Goal: Task Accomplishment & Management: Use online tool/utility

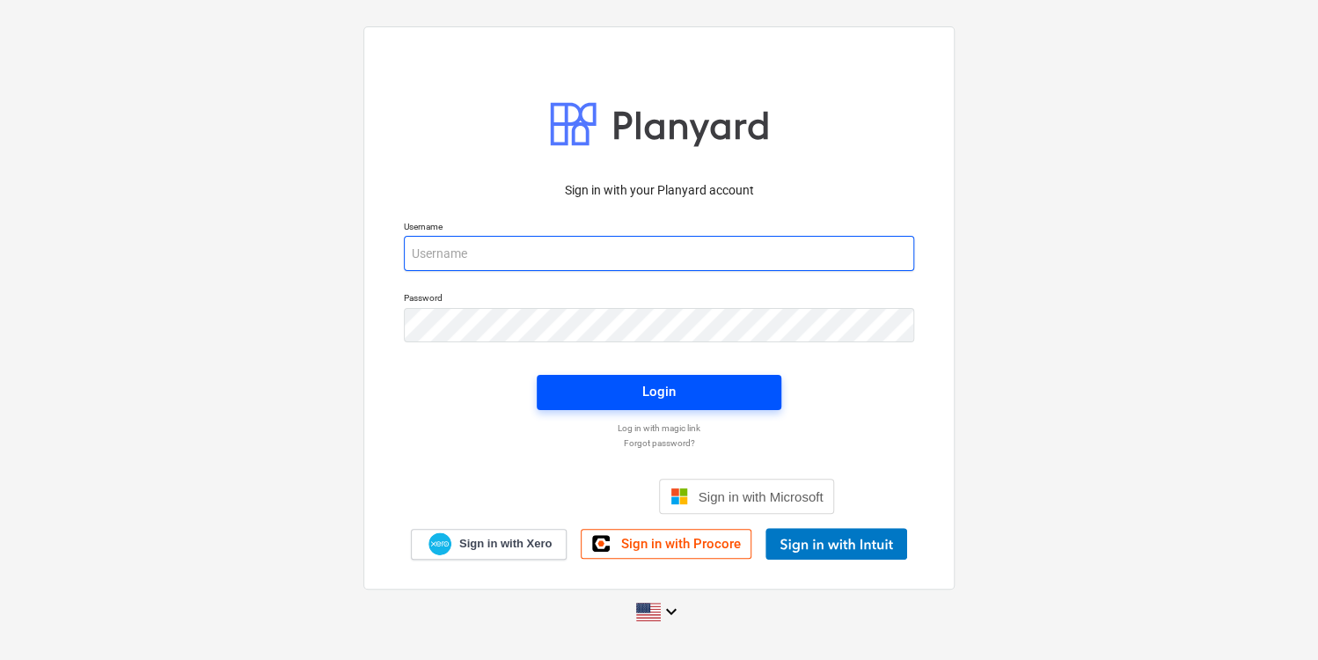
type input "[PERSON_NAME][EMAIL_ADDRESS][PERSON_NAME][DOMAIN_NAME]"
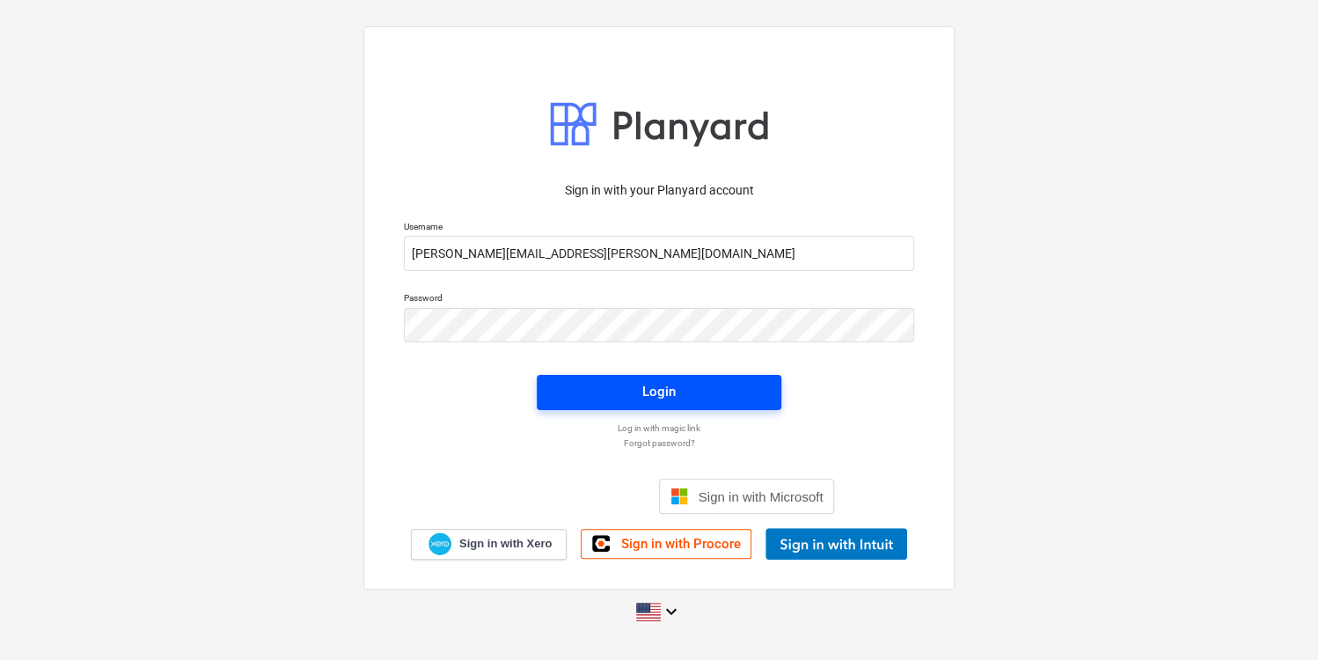
click at [605, 392] on span "Login" at bounding box center [659, 391] width 202 height 23
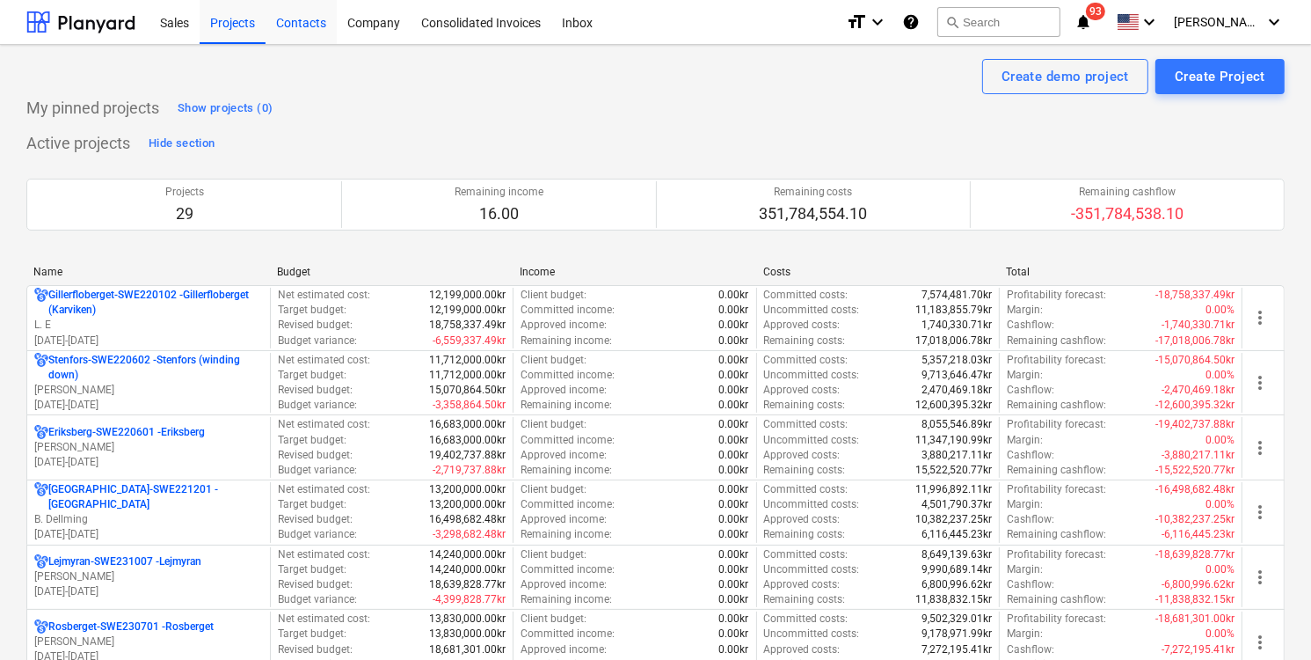
click at [310, 29] on div "Contacts" at bounding box center [301, 21] width 71 height 45
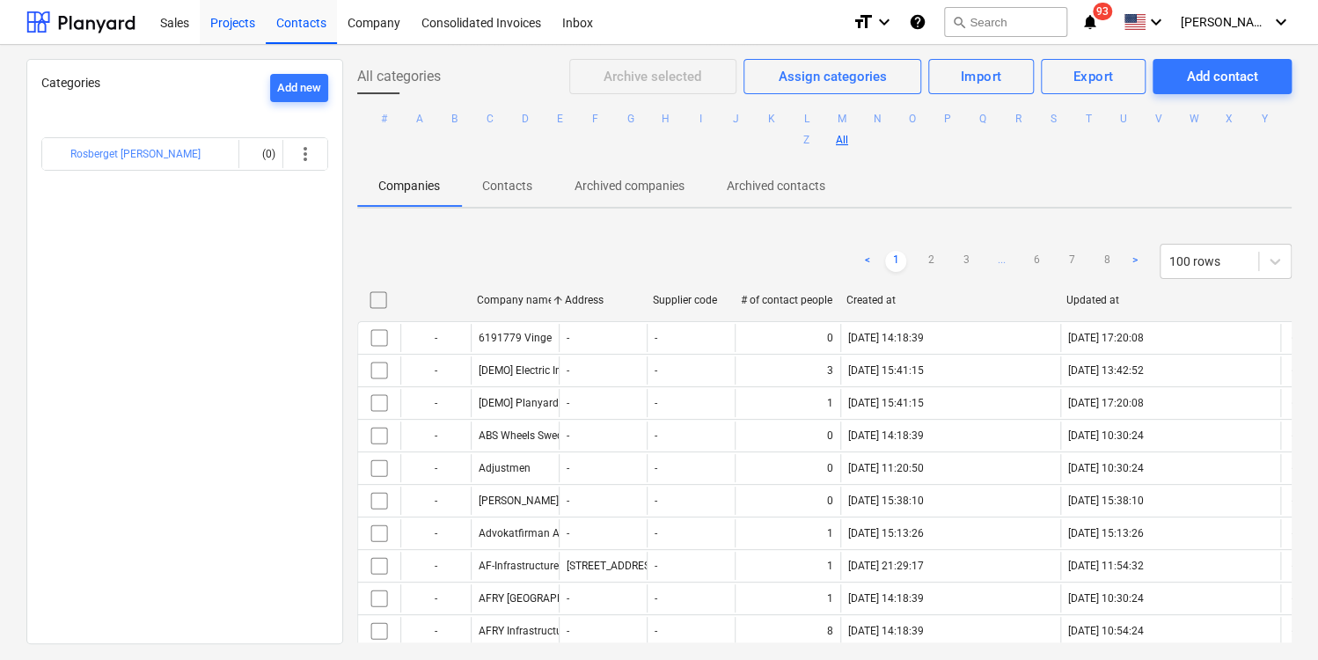
click at [237, 28] on div "Projects" at bounding box center [233, 21] width 66 height 45
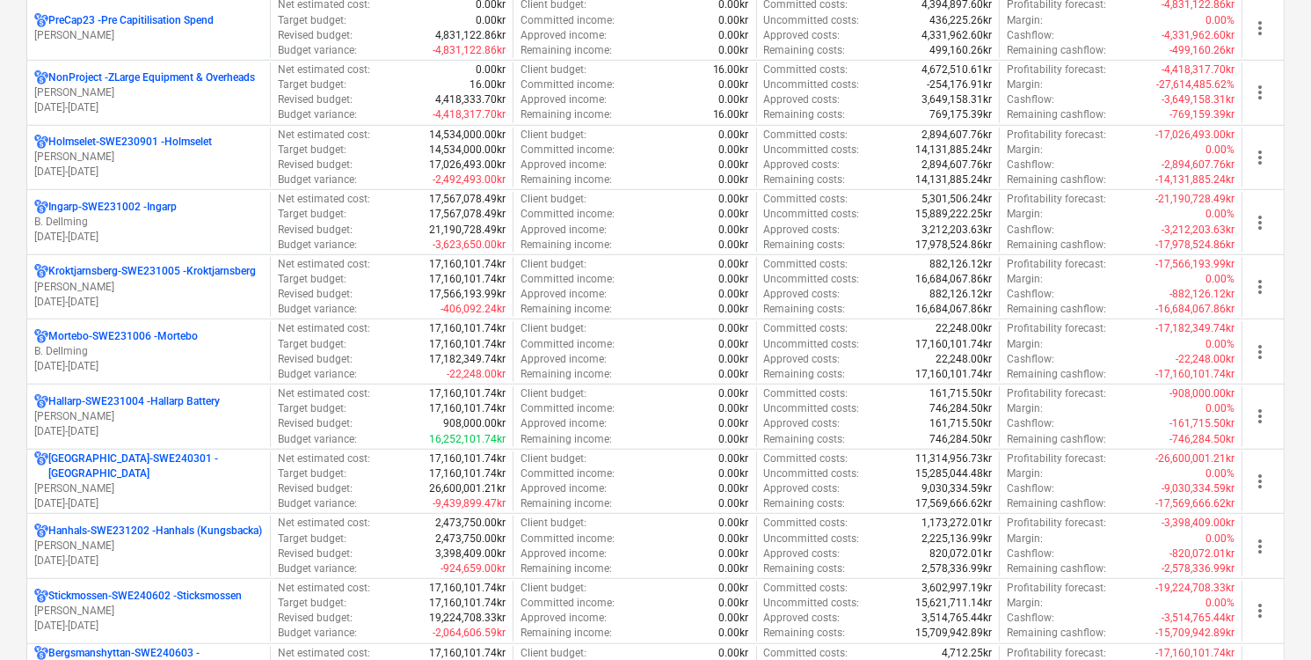
scroll to position [943, 0]
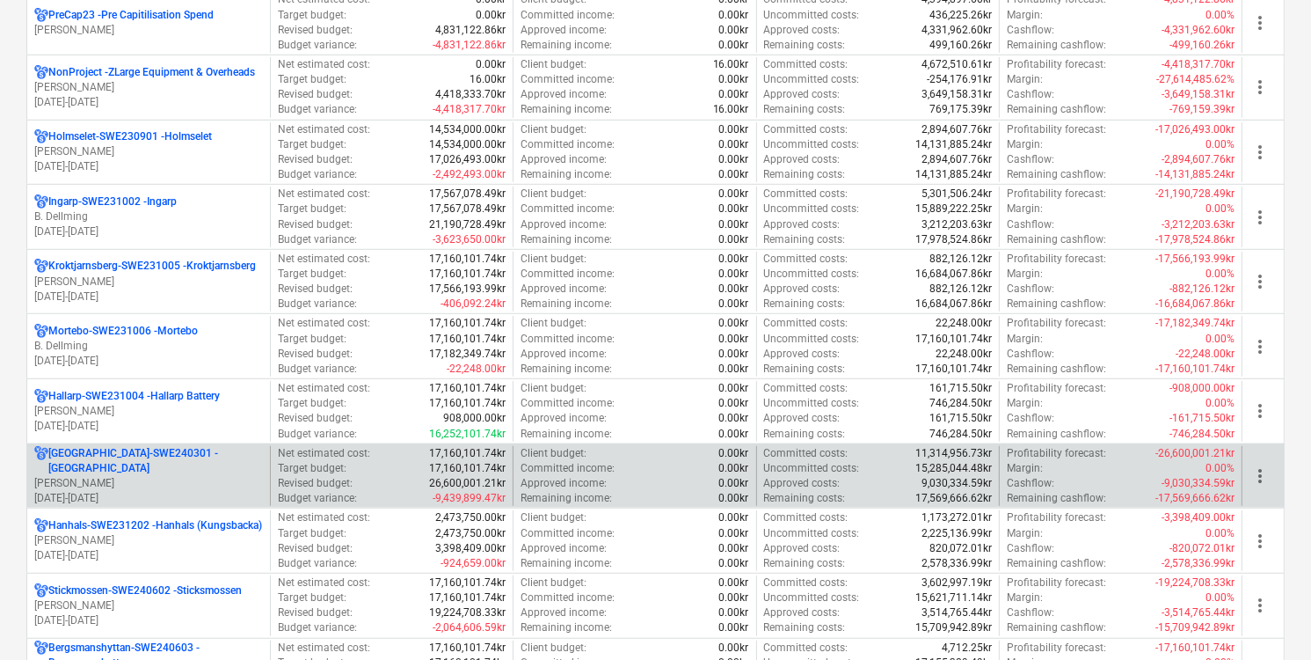
click at [227, 476] on p "[PERSON_NAME]" at bounding box center [148, 483] width 229 height 15
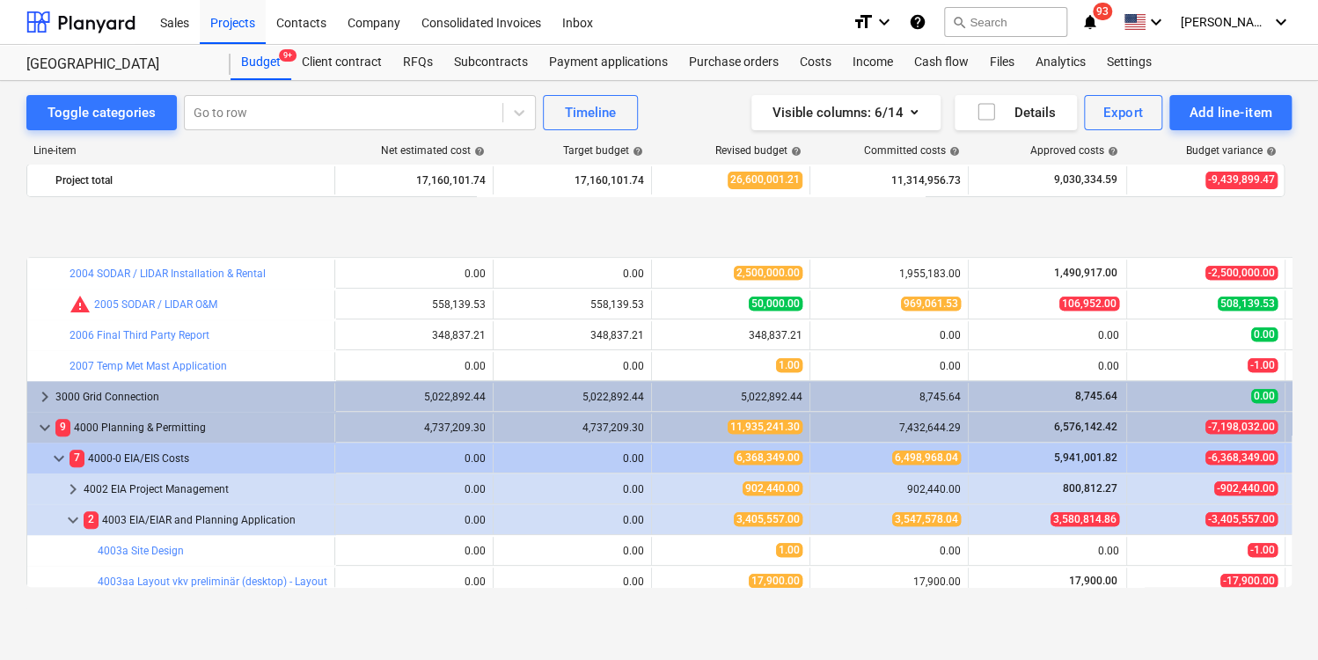
scroll to position [531, 0]
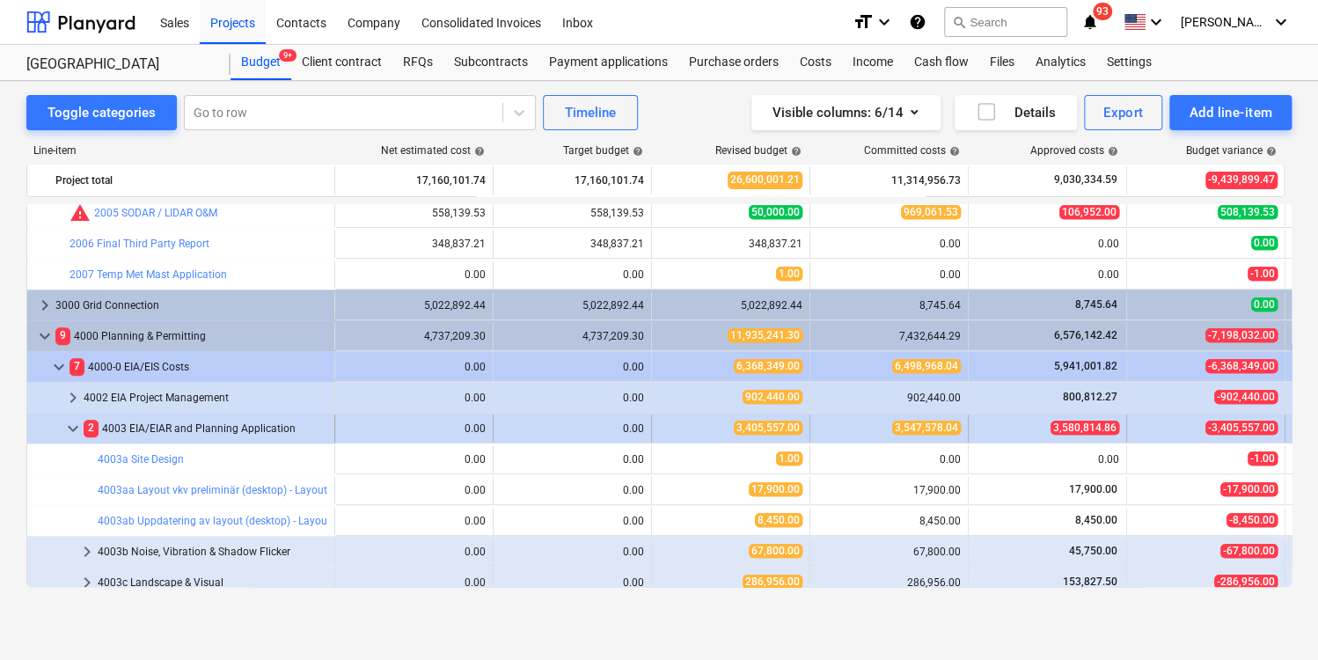
click at [72, 429] on span "keyboard_arrow_down" at bounding box center [72, 428] width 21 height 21
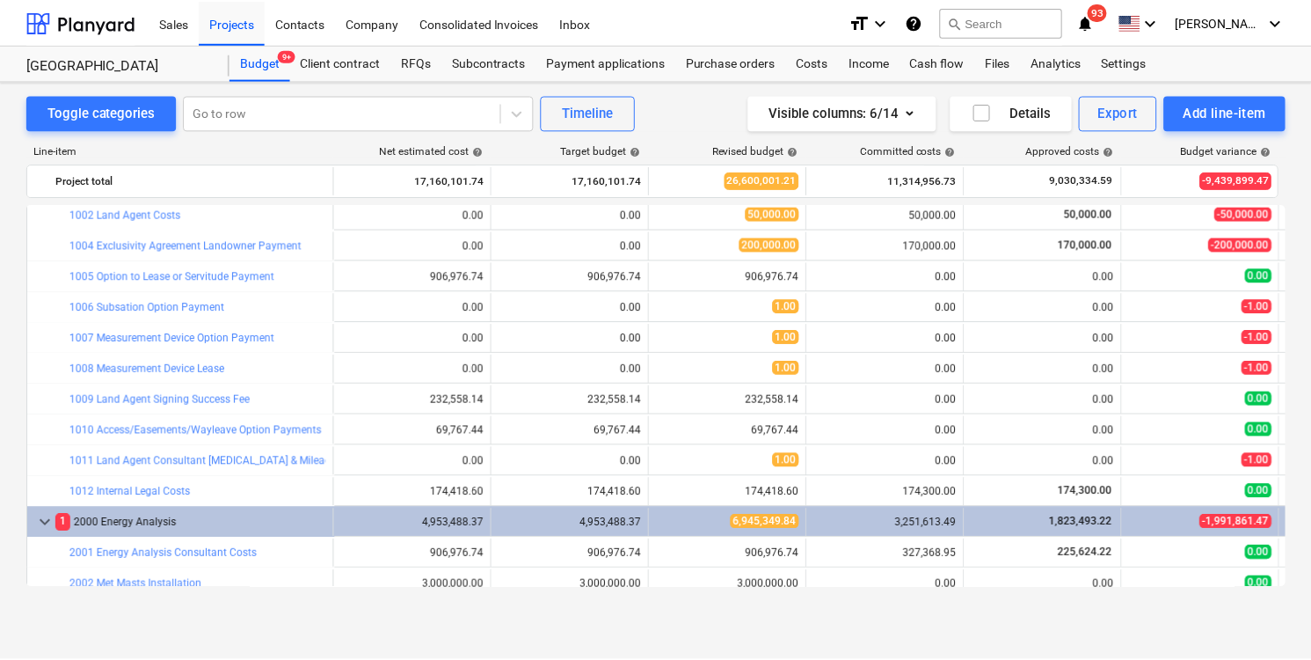
scroll to position [0, 0]
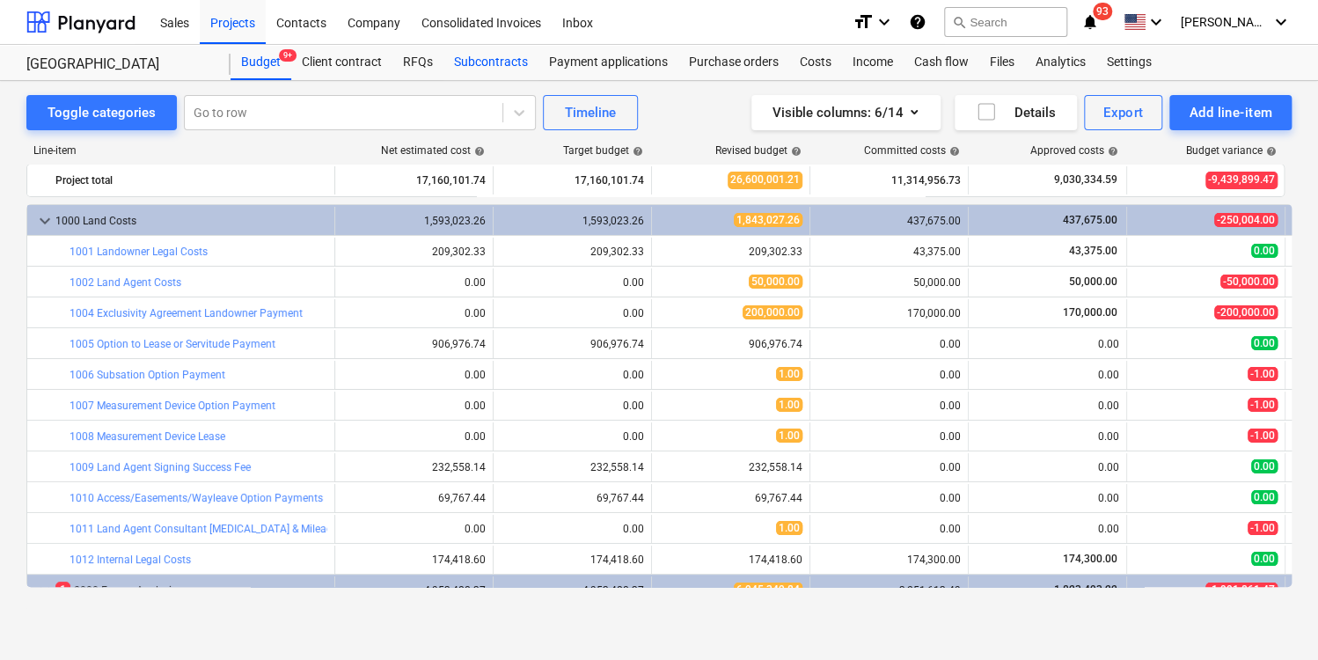
click at [499, 60] on div "Subcontracts" at bounding box center [490, 62] width 95 height 35
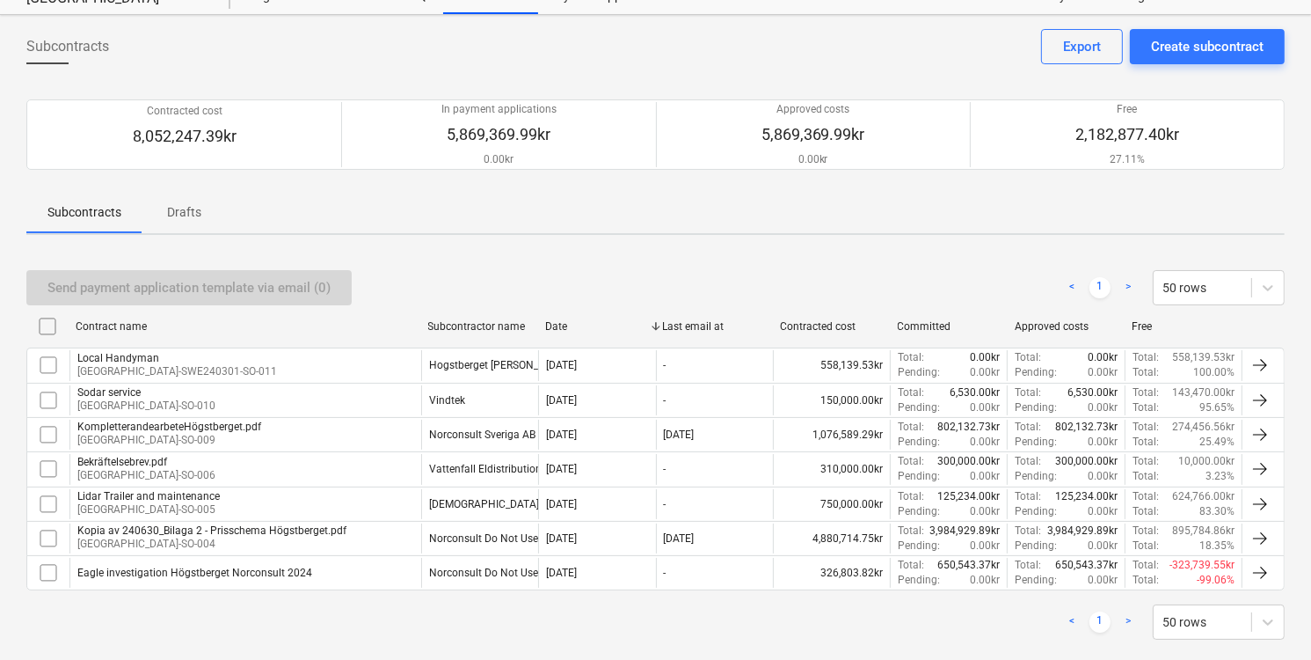
scroll to position [92, 0]
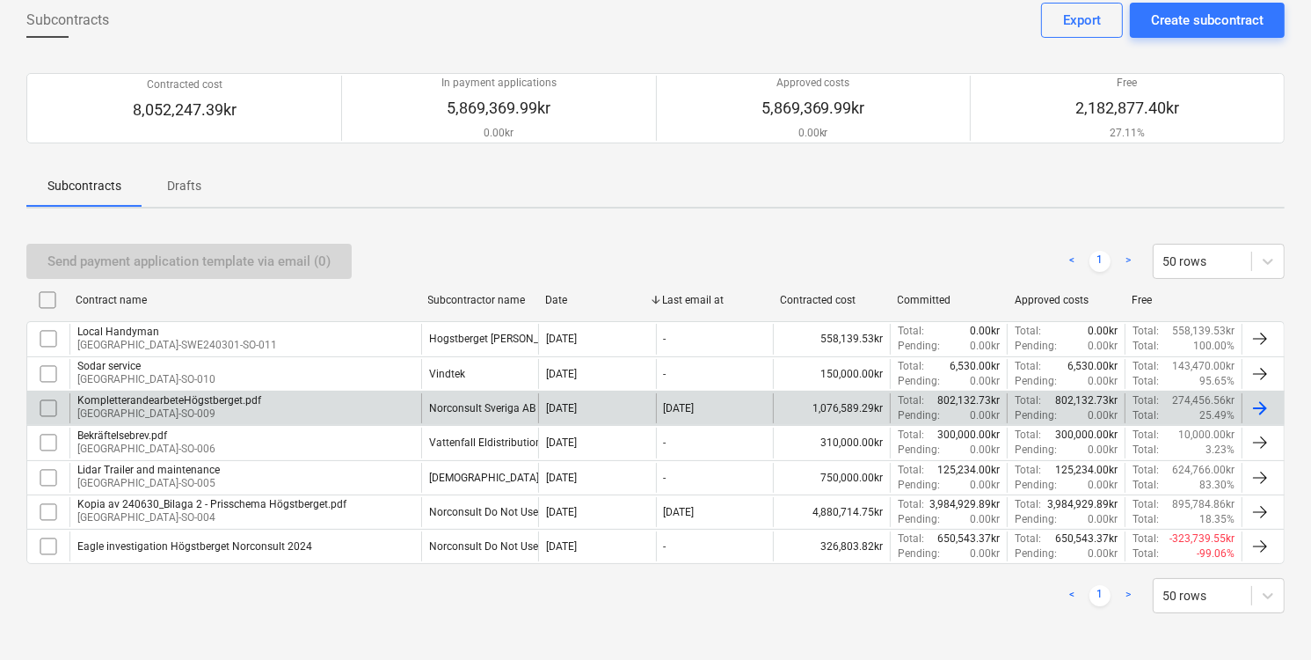
click at [378, 413] on div "KompletterandearbeteHögstberget.pdf [GEOGRAPHIC_DATA]-SO-009" at bounding box center [245, 408] width 352 height 30
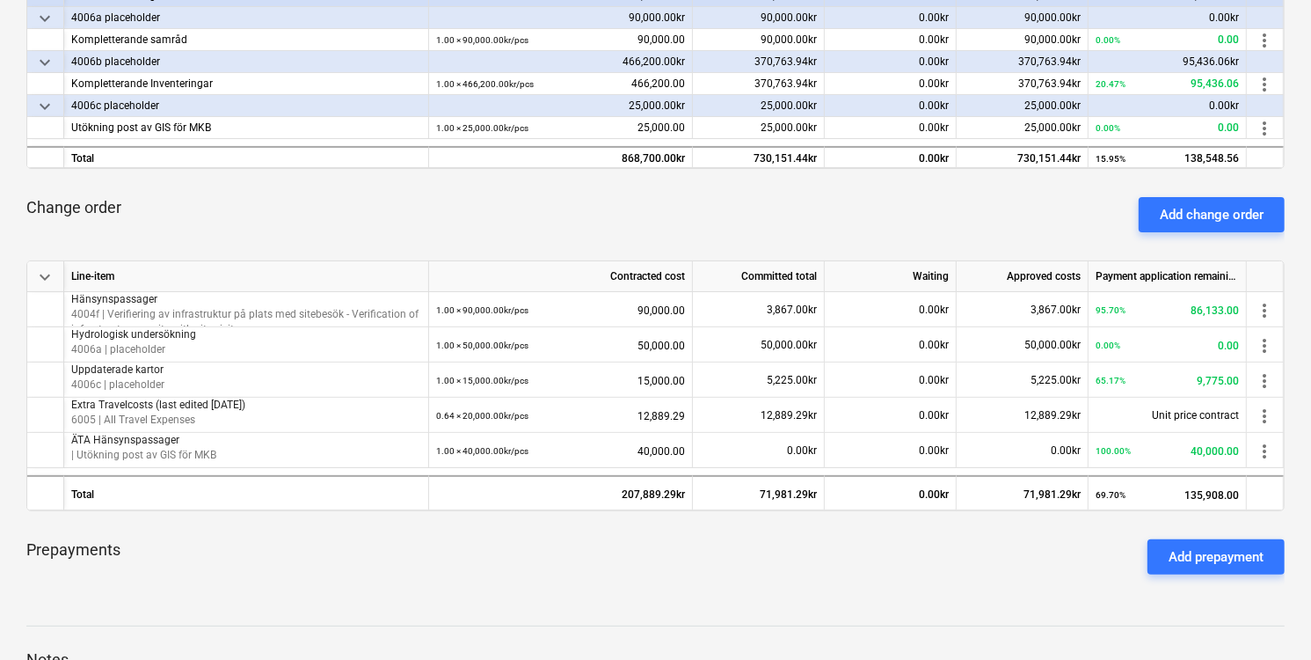
scroll to position [443, 0]
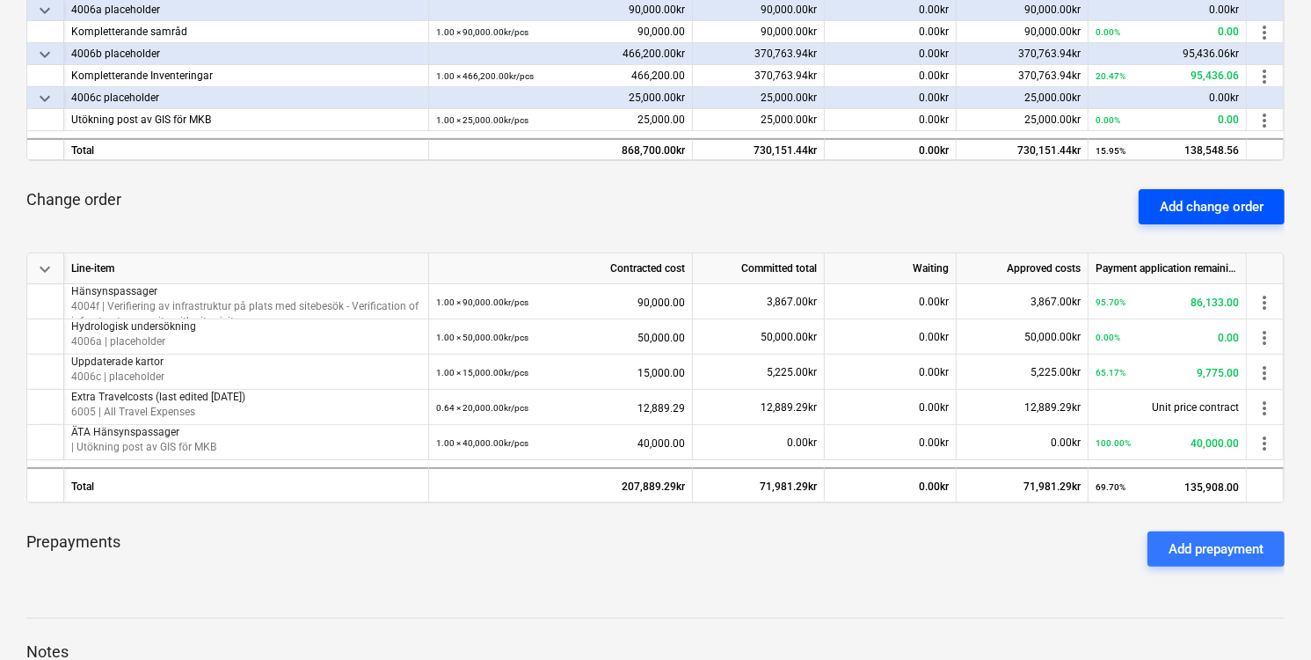
click at [1193, 213] on div "Add change order" at bounding box center [1212, 206] width 104 height 23
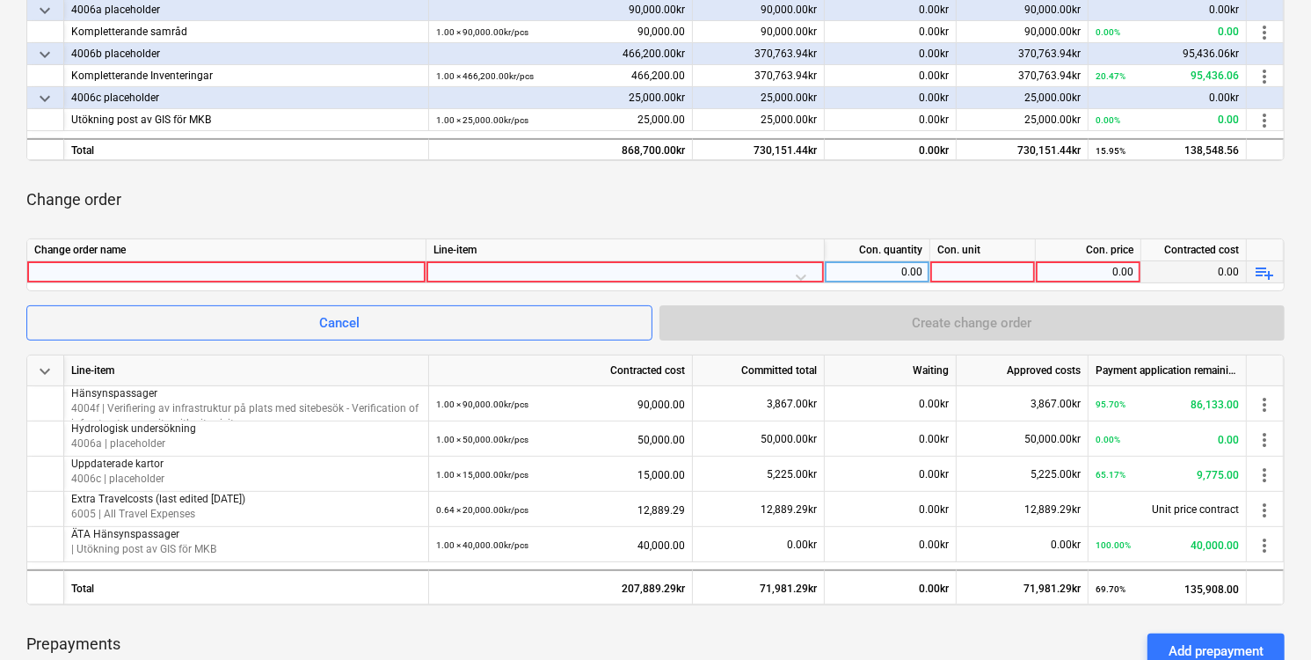
click at [350, 274] on div at bounding box center [226, 271] width 384 height 21
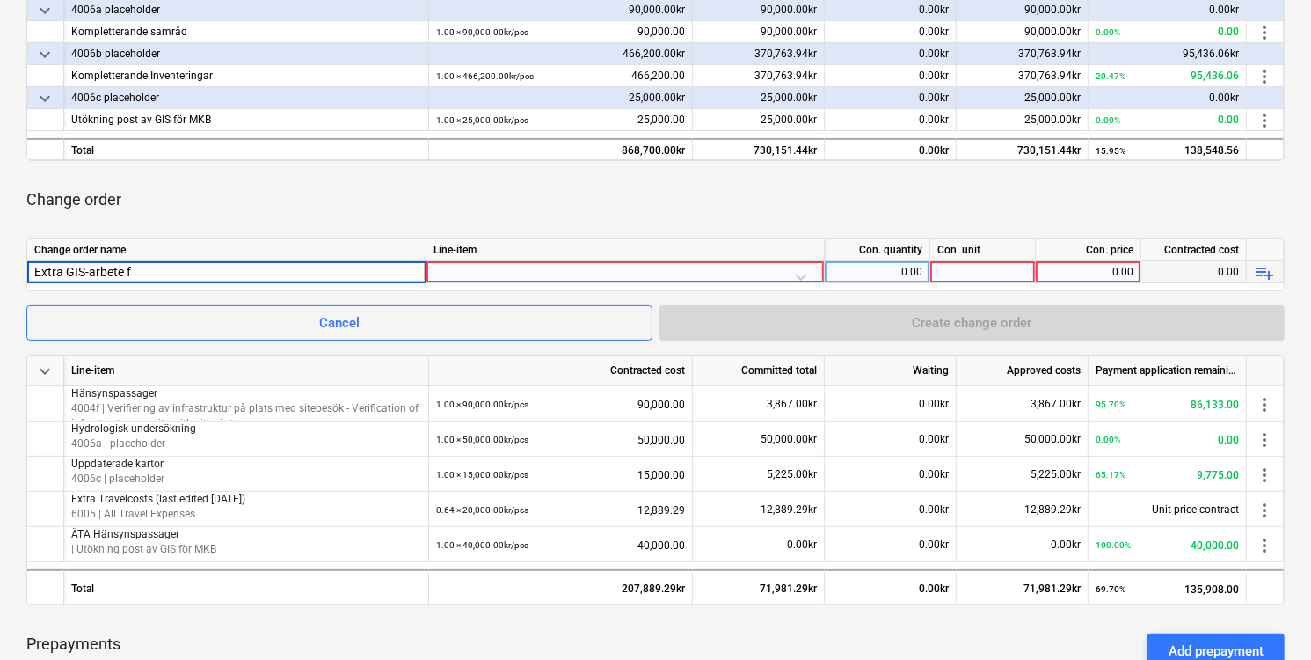
type input "Extra GIS-arbete"
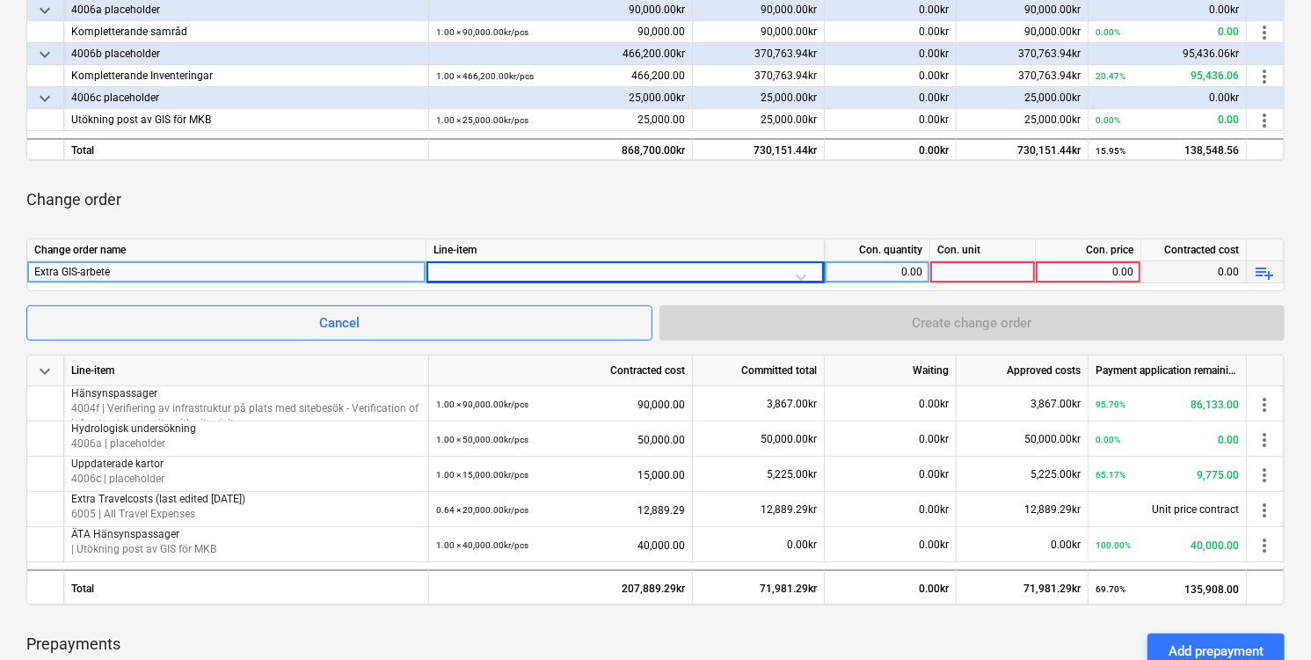
click at [800, 271] on div at bounding box center [626, 276] width 384 height 31
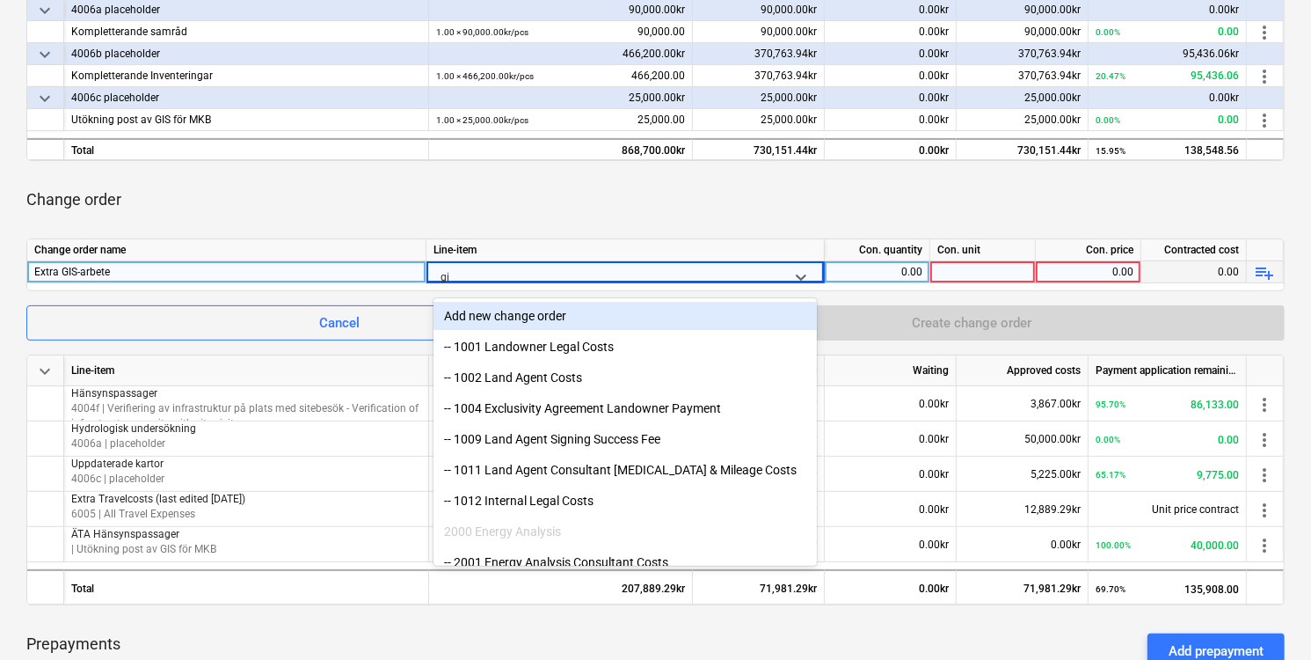
type input "gis"
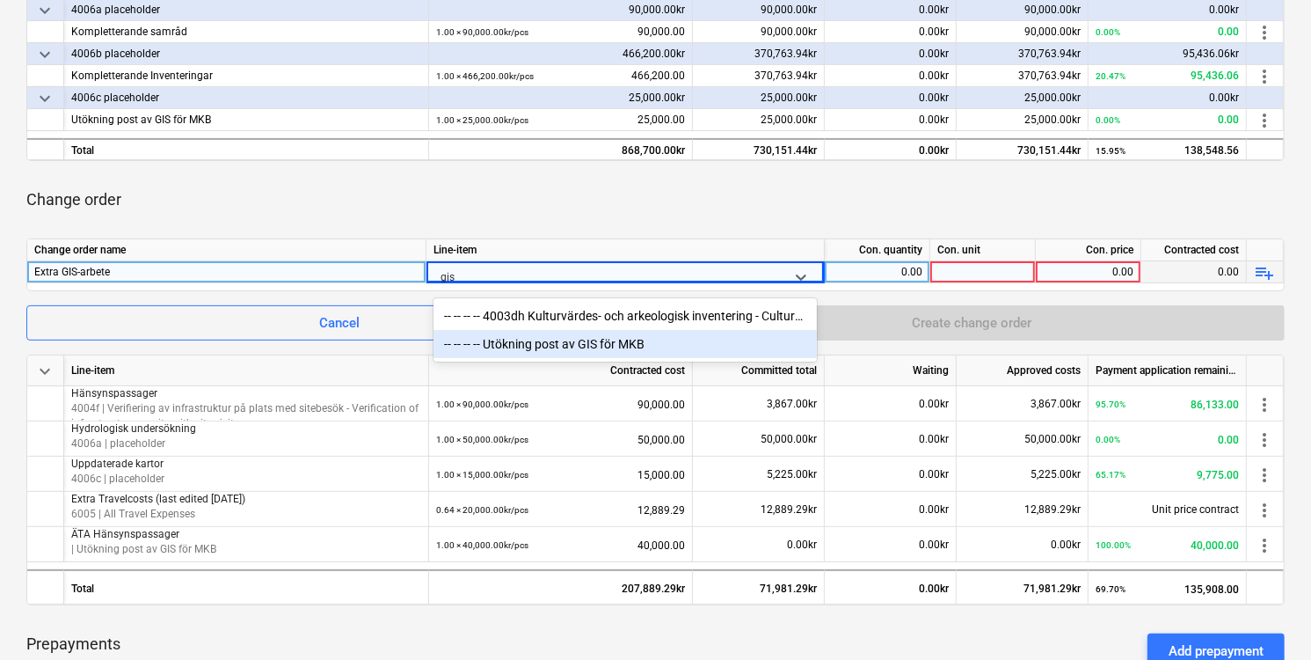
click at [627, 342] on div "-- -- -- -- Utökning post av GIS för MKB" at bounding box center [626, 344] width 384 height 28
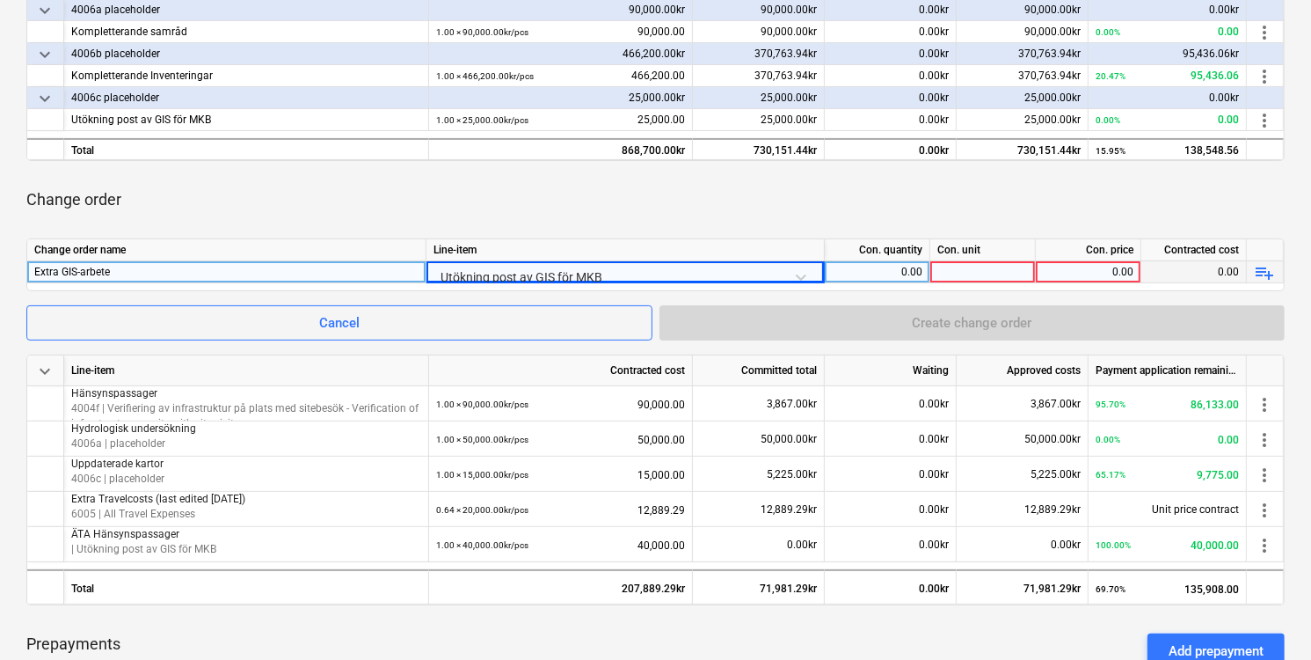
click at [921, 277] on div "0.00" at bounding box center [877, 272] width 91 height 22
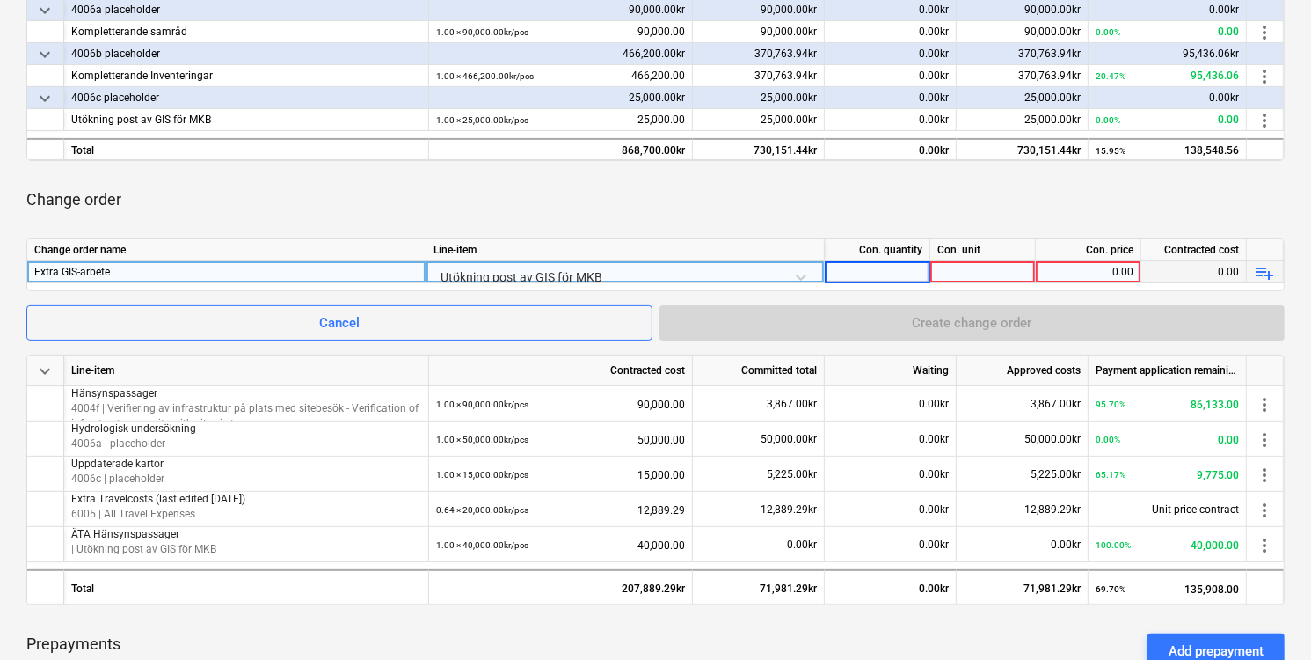
type input "1"
click at [996, 271] on div at bounding box center [984, 272] width 106 height 22
type input "pcs"
click at [1094, 267] on div "0.00" at bounding box center [1088, 272] width 91 height 22
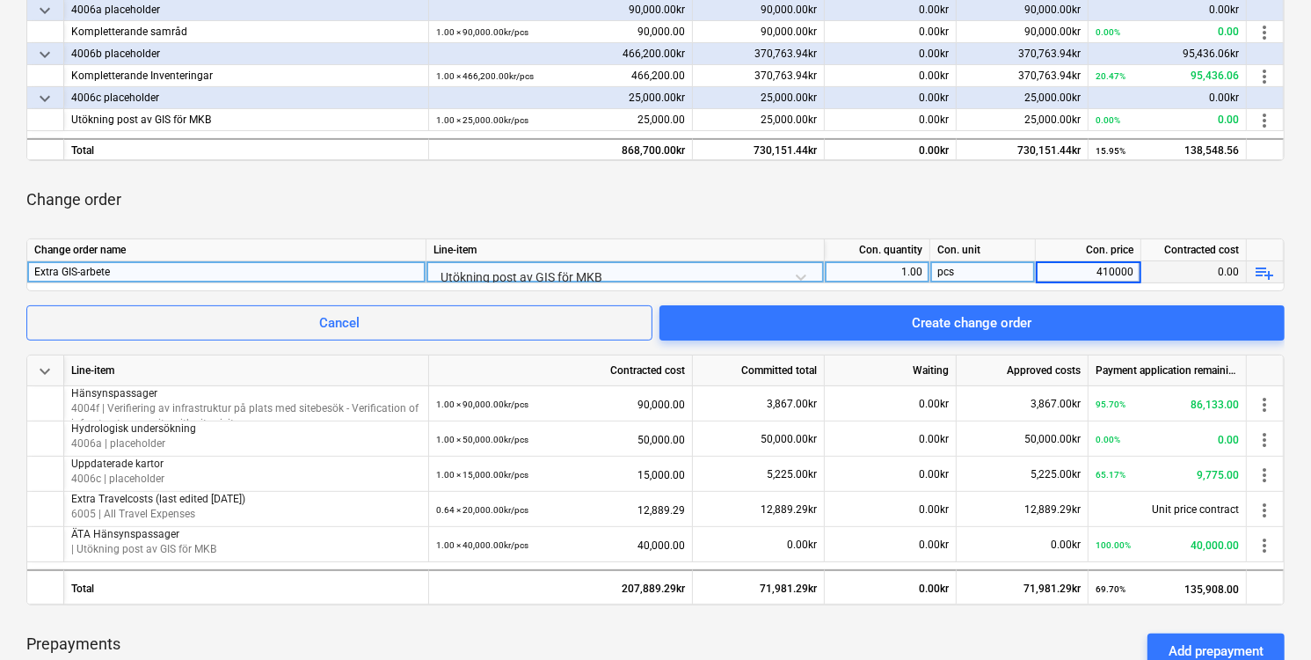
type input "41000"
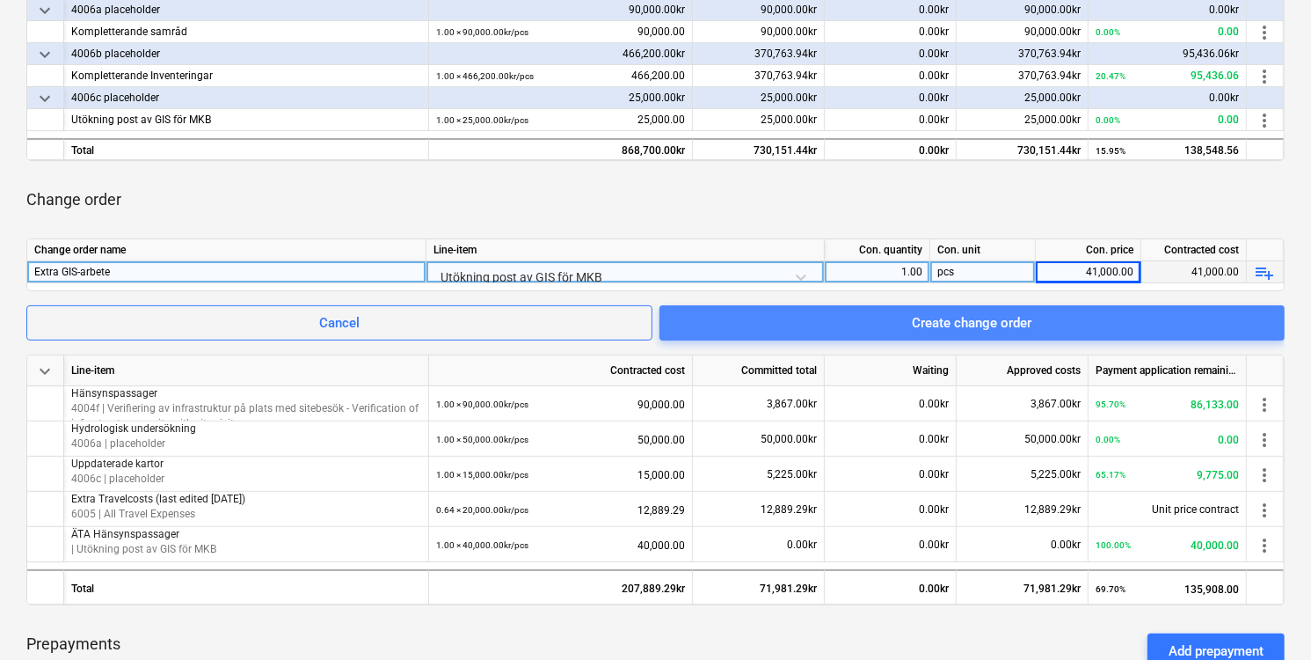
click at [1045, 311] on span "Create change order" at bounding box center [972, 322] width 583 height 23
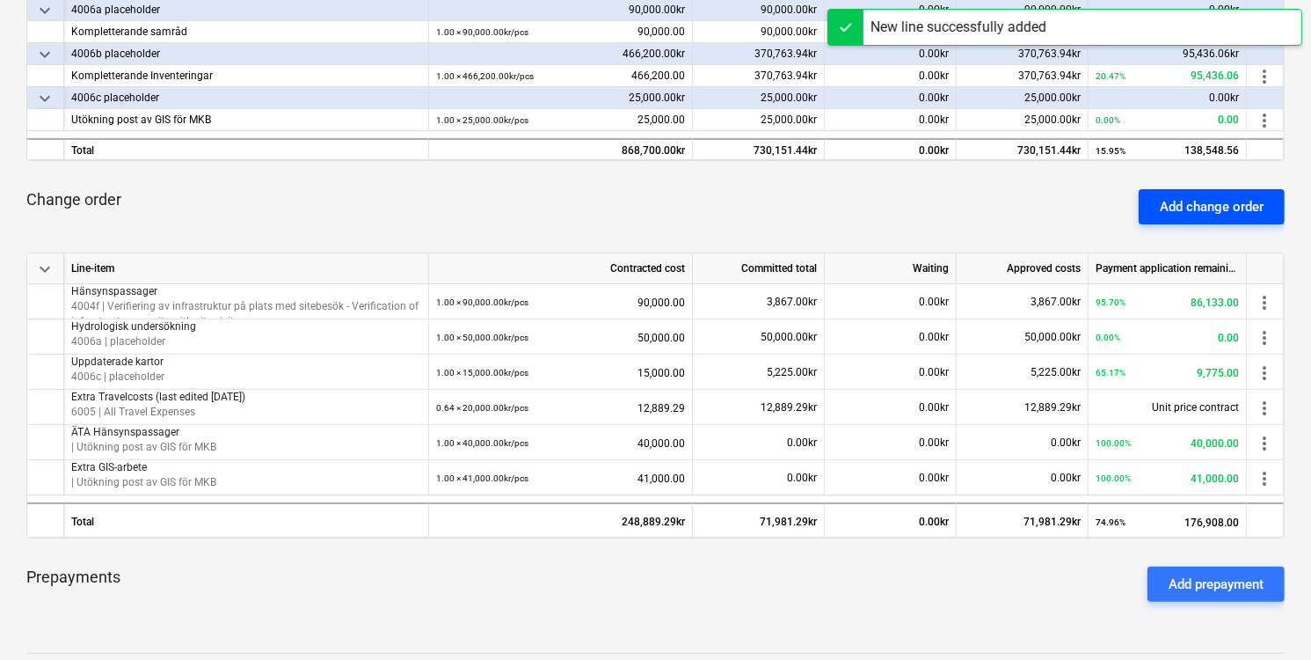
click at [1217, 207] on div "Add change order" at bounding box center [1212, 206] width 104 height 23
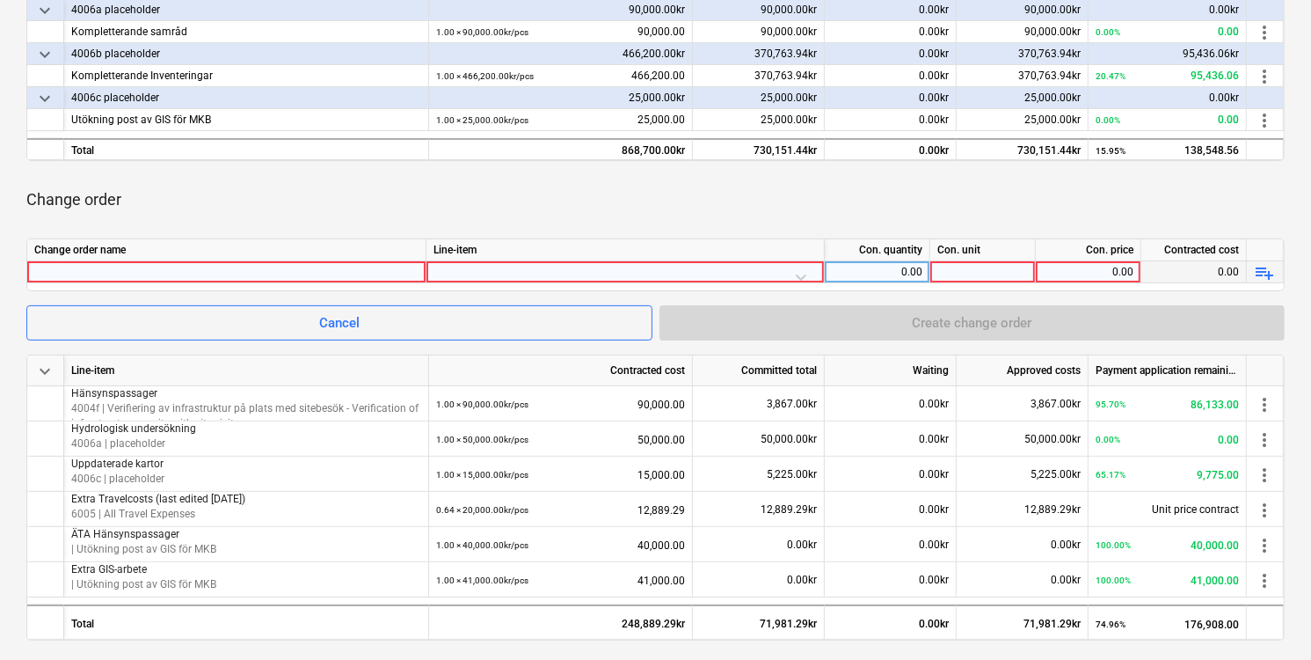
click at [100, 274] on div at bounding box center [226, 271] width 384 height 21
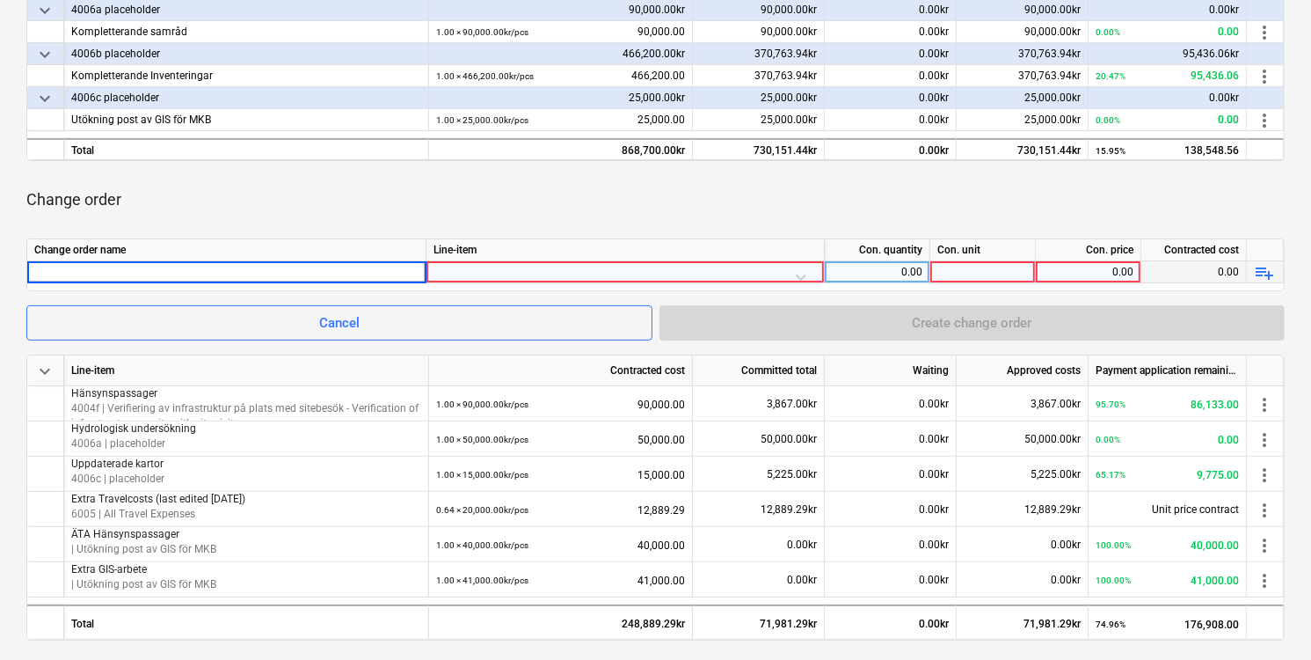
type input "E"
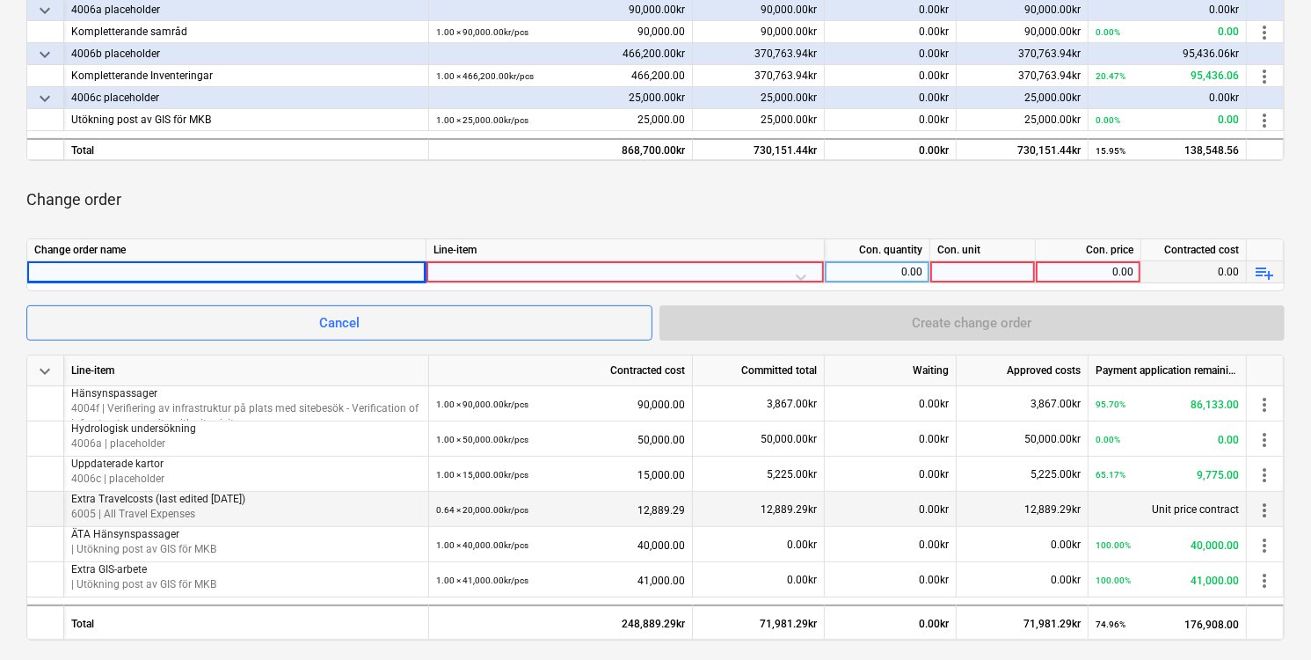
click at [1267, 512] on span "more_vert" at bounding box center [1264, 510] width 21 height 21
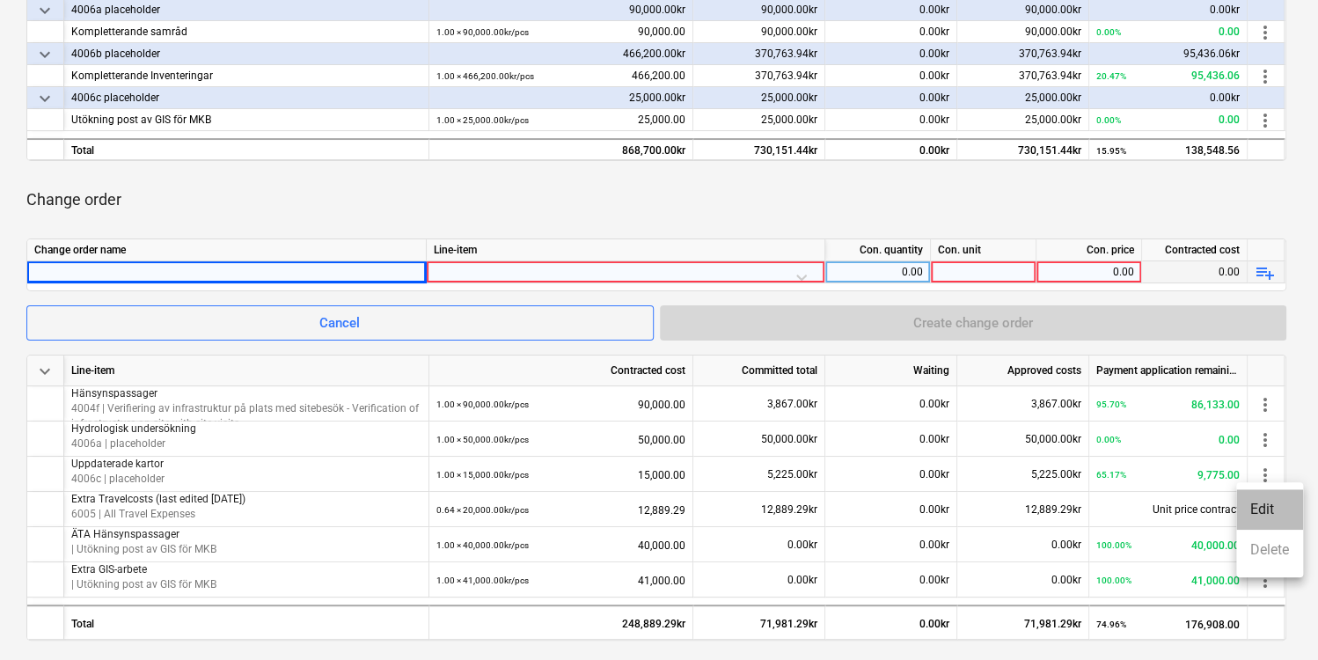
click at [1261, 510] on li "Edit" at bounding box center [1269, 509] width 67 height 40
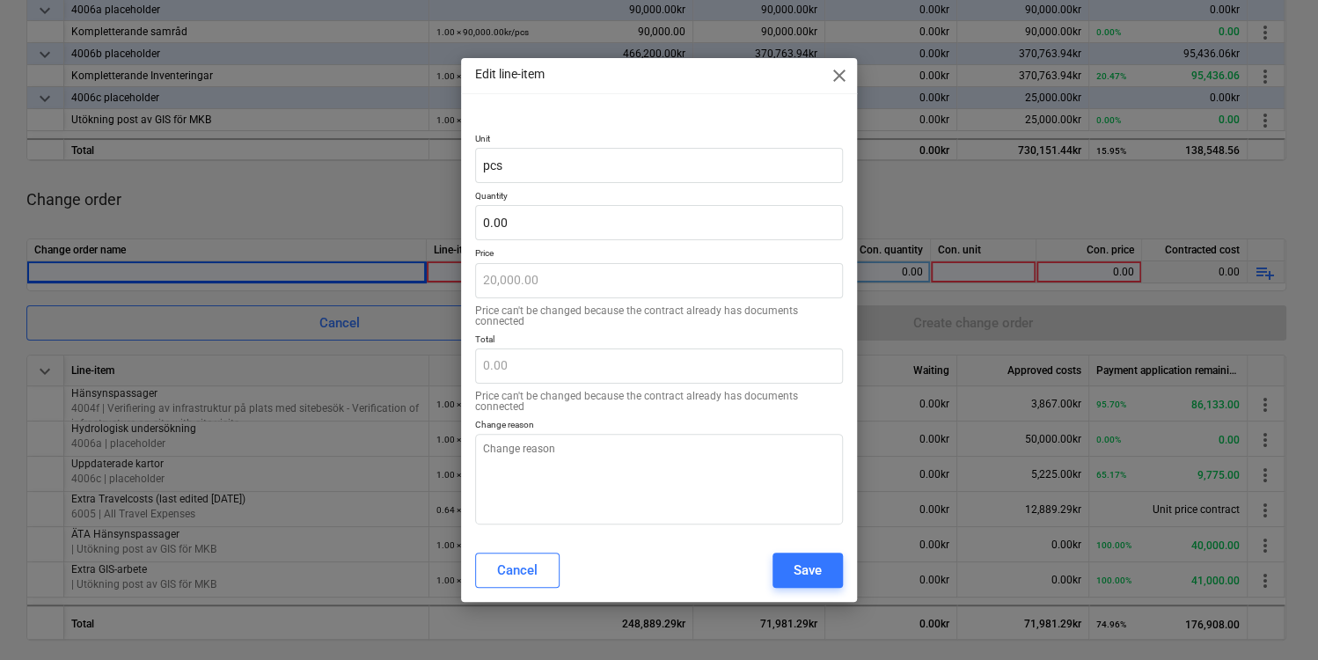
type textarea "x"
click at [521, 212] on input "text" at bounding box center [659, 222] width 368 height 35
type input "1"
type textarea "x"
type input "20,000.00"
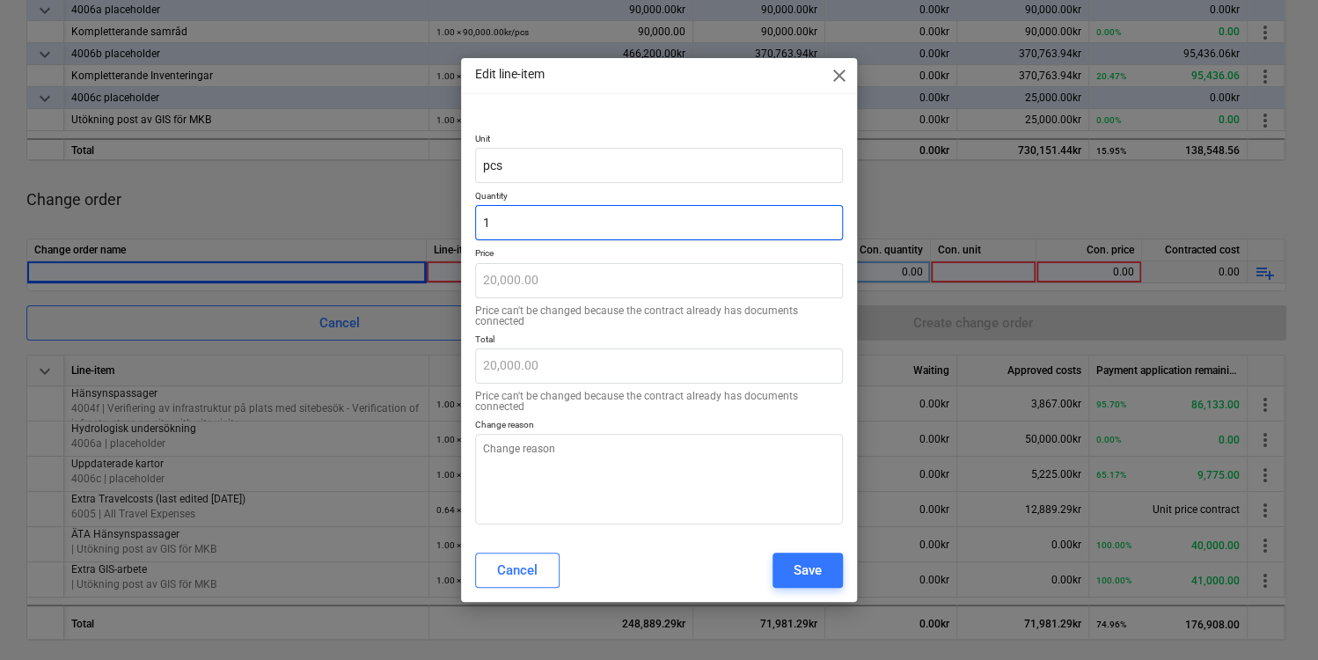
type textarea "x"
type input "0.00"
type input "2"
type textarea "x"
type input "40,000.00"
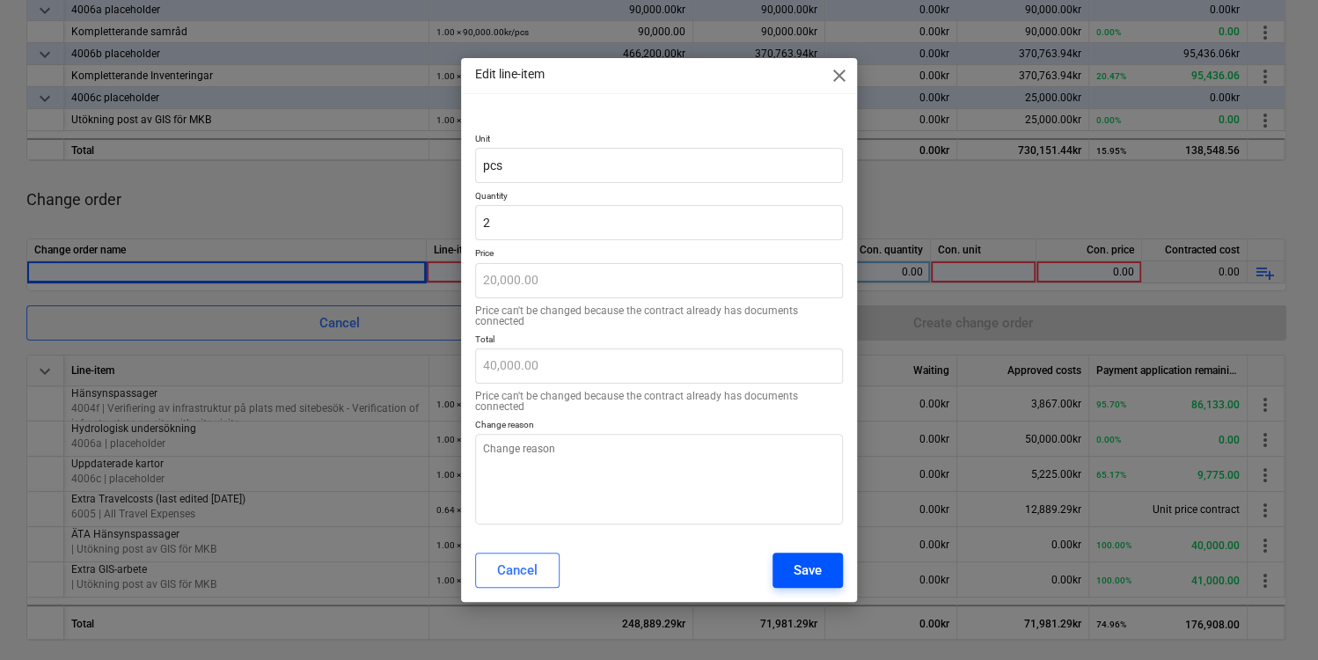
type input "2.00"
click at [814, 570] on div "Save" at bounding box center [807, 570] width 28 height 23
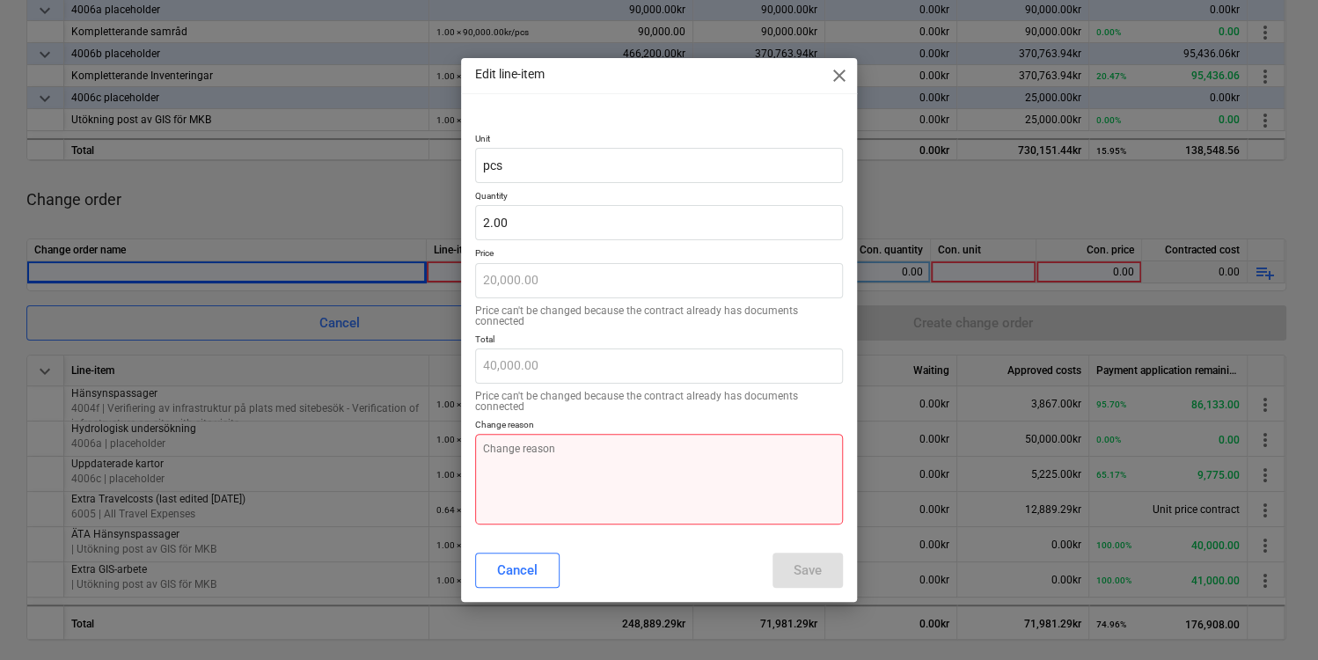
click at [743, 481] on textarea at bounding box center [659, 479] width 368 height 91
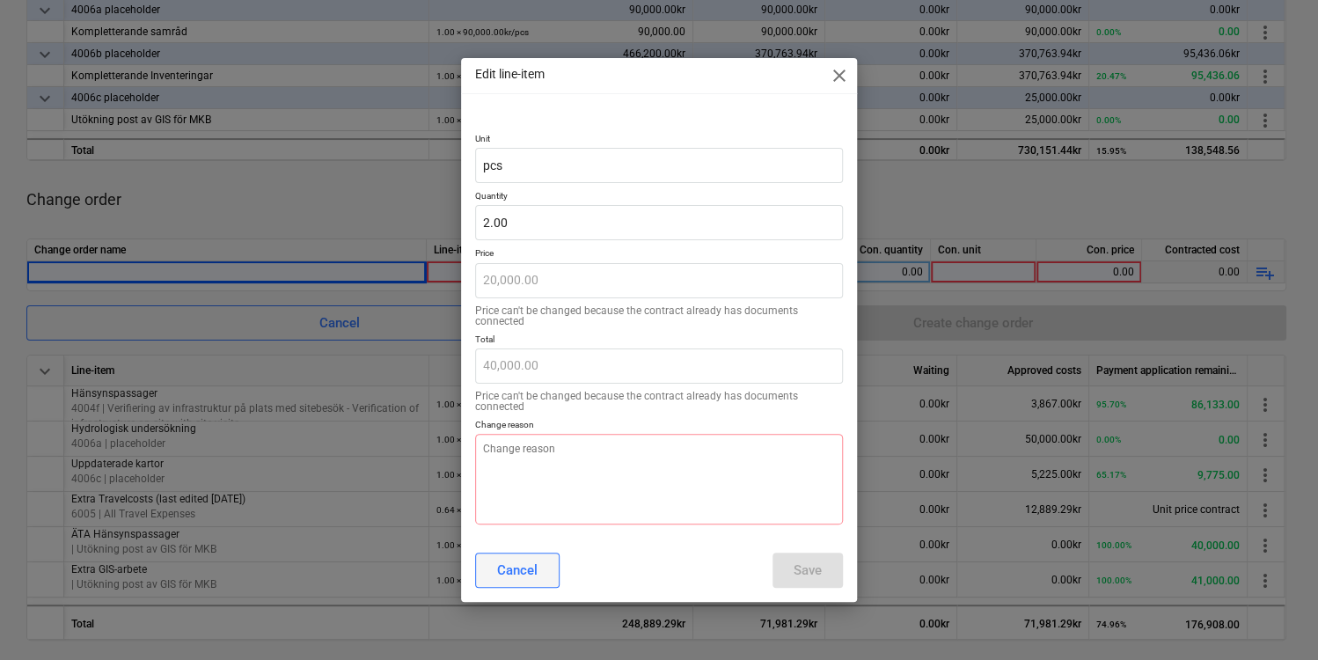
type textarea "x"
click at [503, 566] on div "Cancel" at bounding box center [517, 570] width 40 height 23
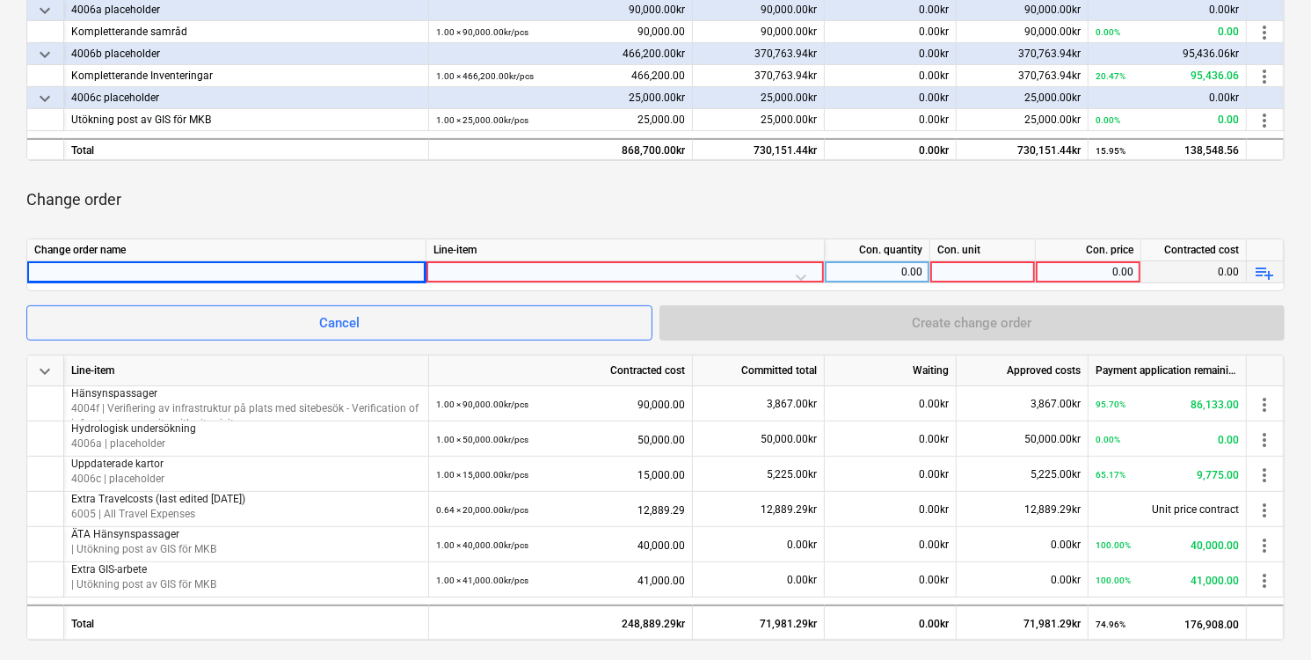
click at [310, 272] on div at bounding box center [226, 271] width 384 height 21
type input "Extra travelcosts for [PERSON_NAME]"
type input "Extra travelcosts [PERSON_NAME] consulting"
click at [780, 271] on div at bounding box center [626, 276] width 384 height 31
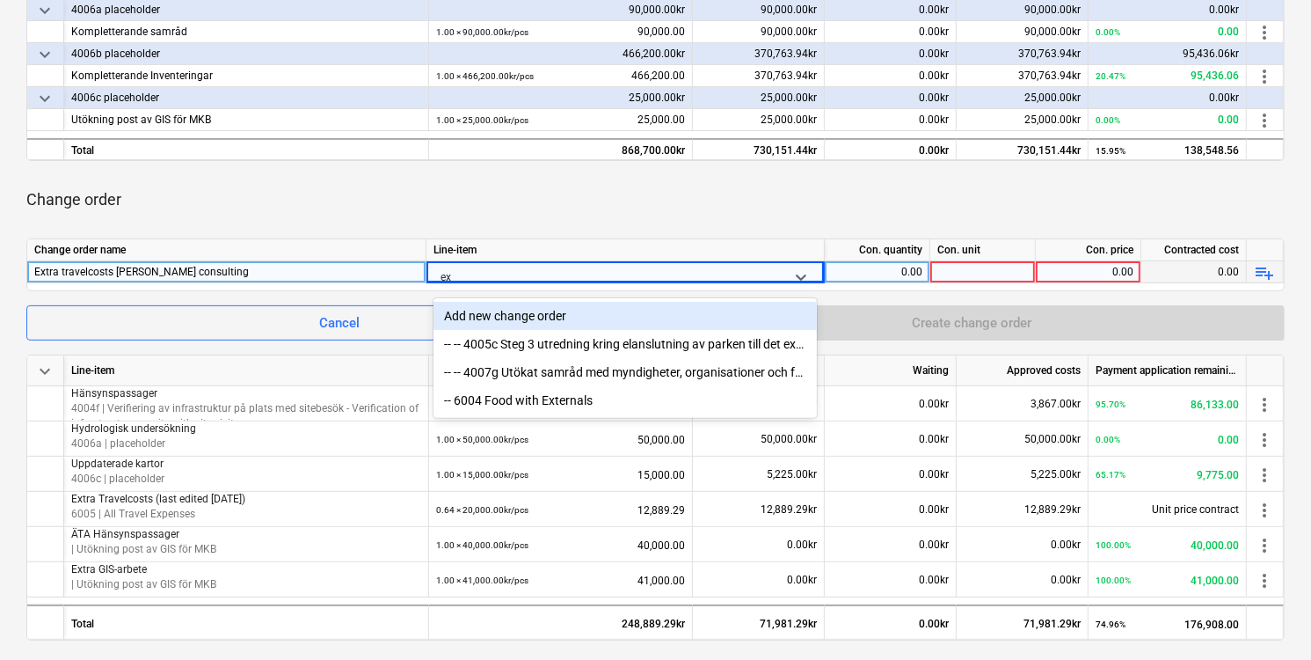
type input "e"
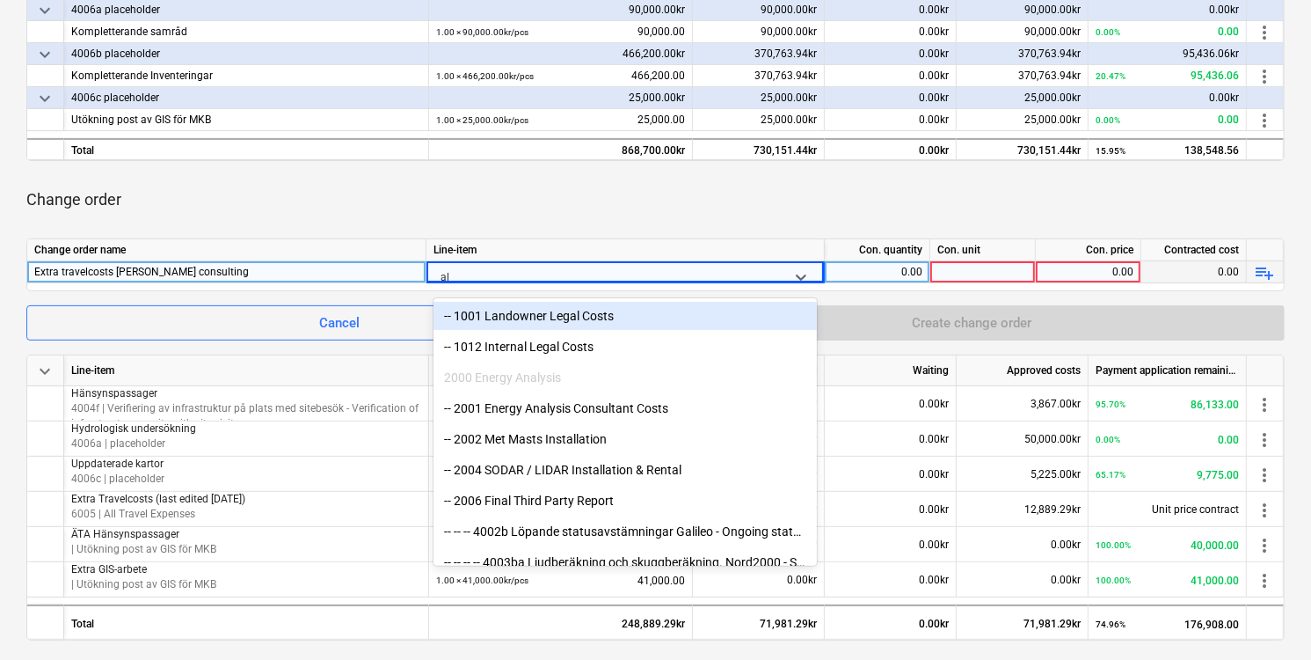
type input "all"
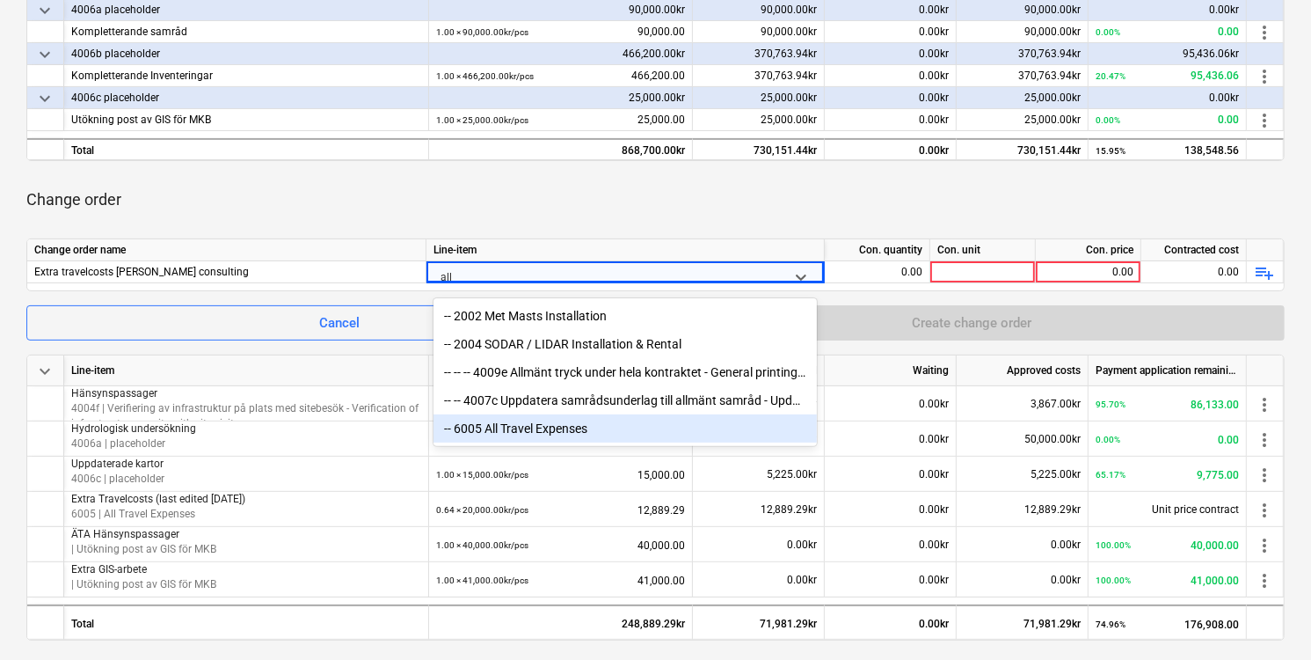
click at [635, 428] on div "-- 6005 All Travel Expenses" at bounding box center [626, 428] width 384 height 28
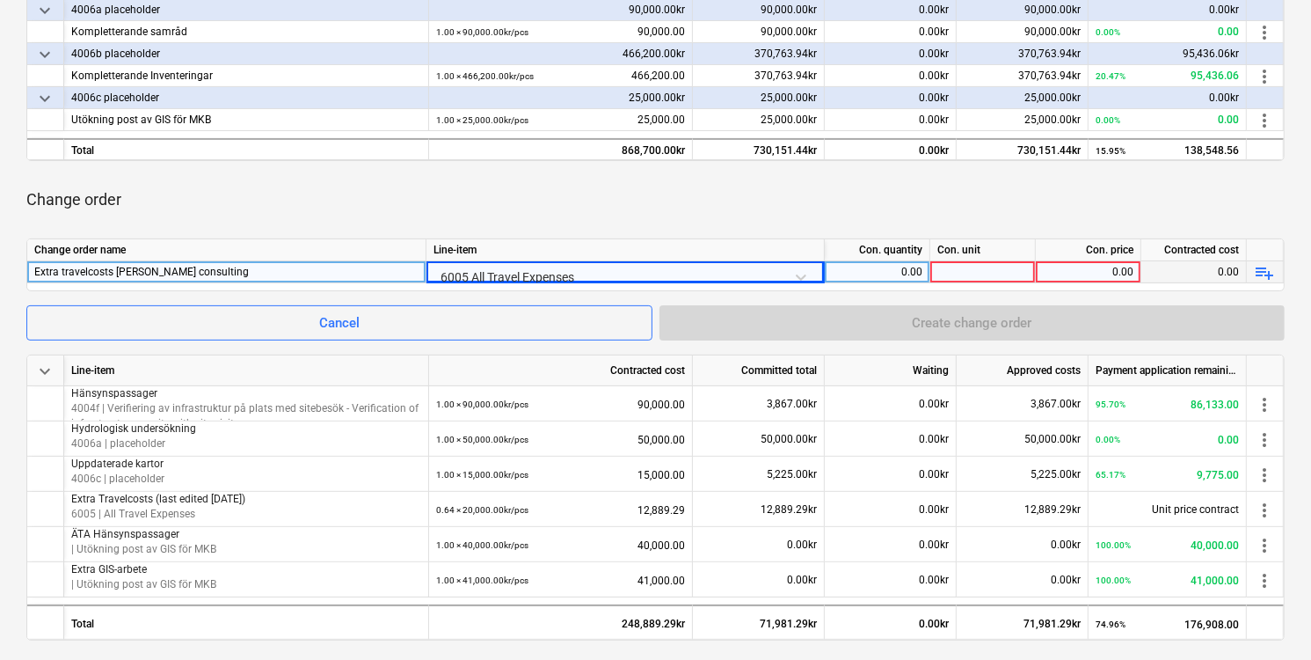
click at [904, 268] on div "0.00" at bounding box center [877, 272] width 91 height 22
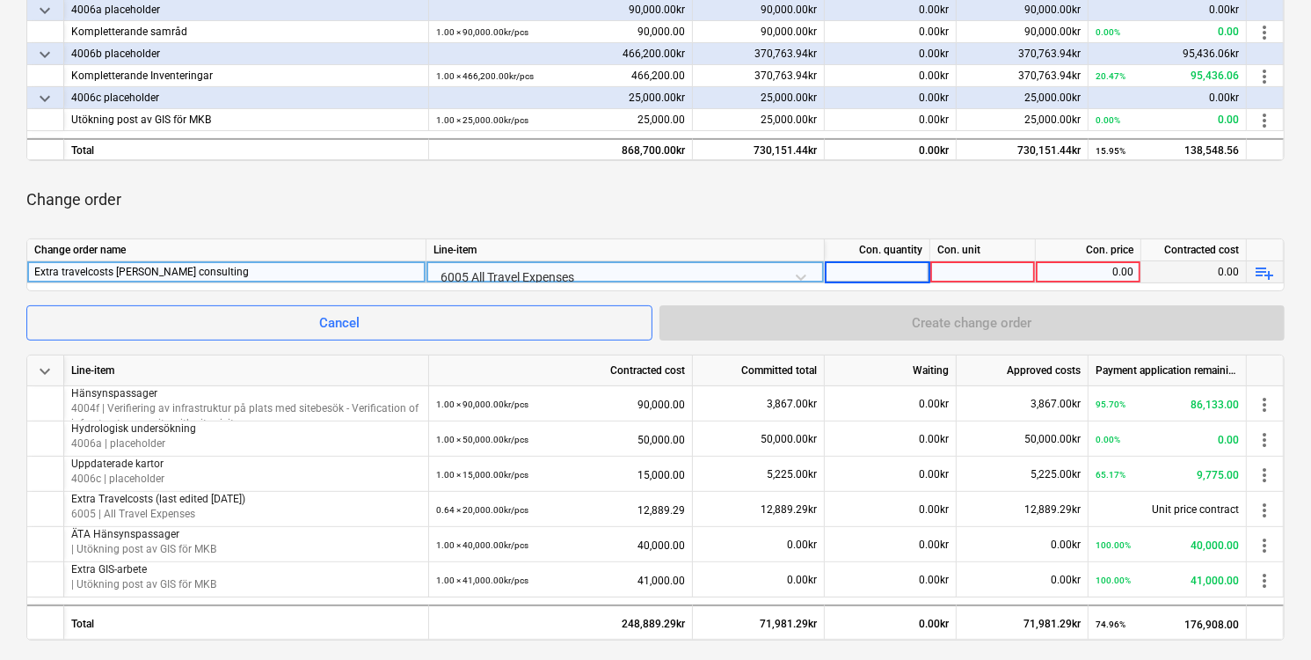
type input "1"
click at [997, 277] on div at bounding box center [984, 272] width 106 height 22
type input "pcs"
click at [1103, 262] on div "0.00" at bounding box center [1088, 272] width 91 height 22
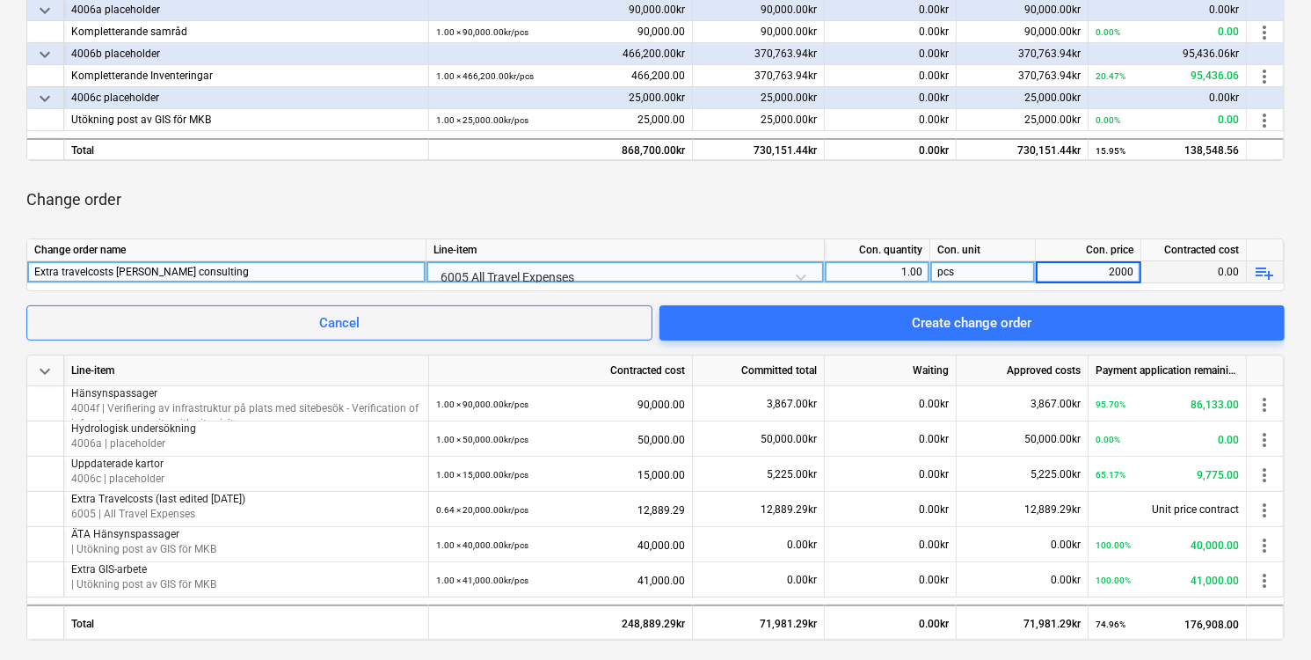
type input "20000"
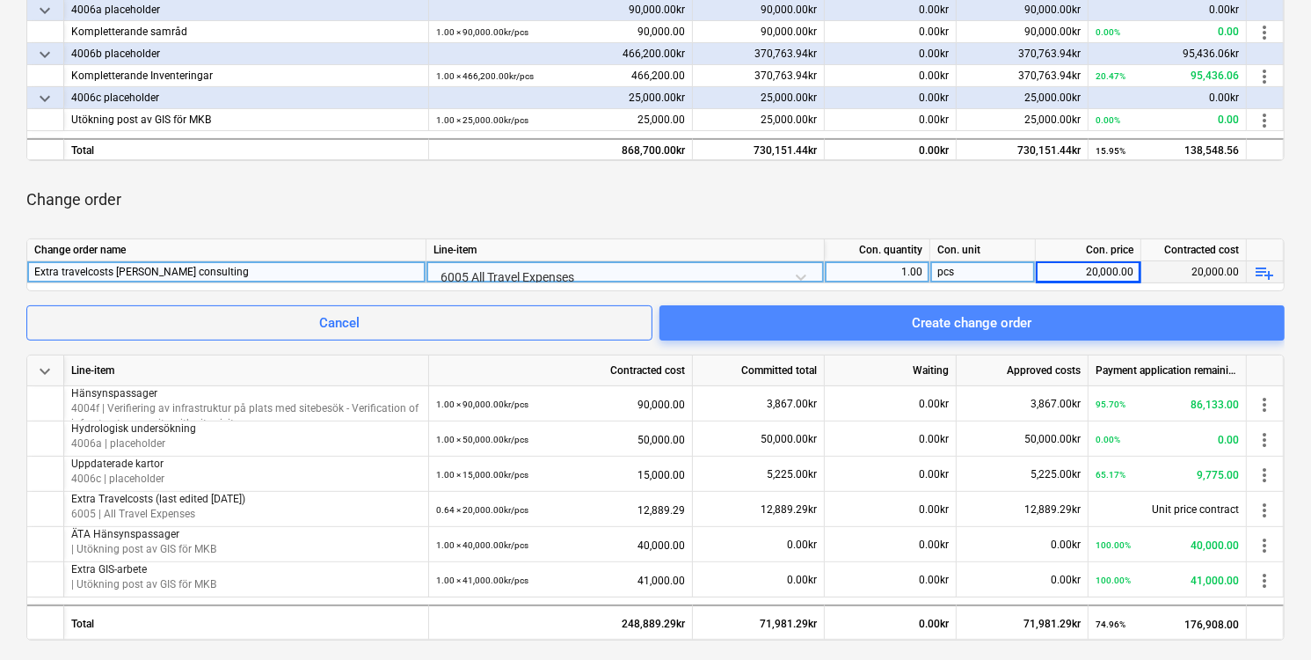
click at [957, 326] on div "Create change order" at bounding box center [972, 322] width 120 height 23
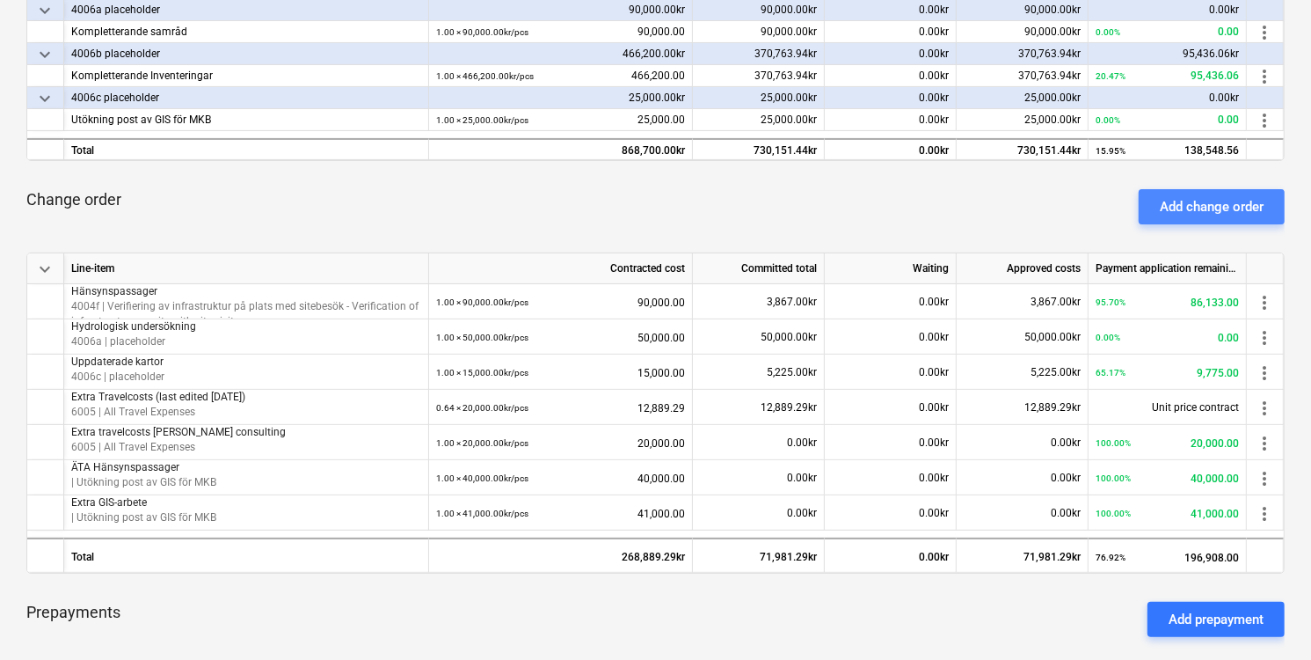
click at [1216, 214] on div "Add change order" at bounding box center [1212, 206] width 104 height 23
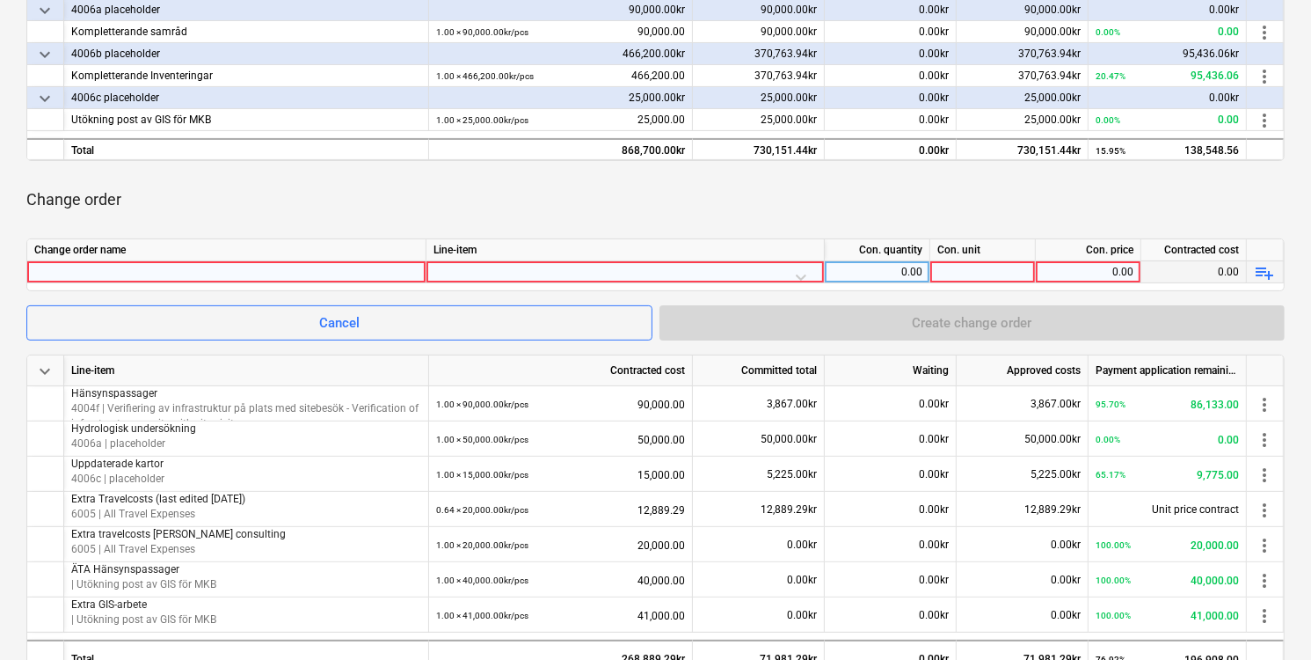
click at [353, 268] on div at bounding box center [226, 271] width 384 height 21
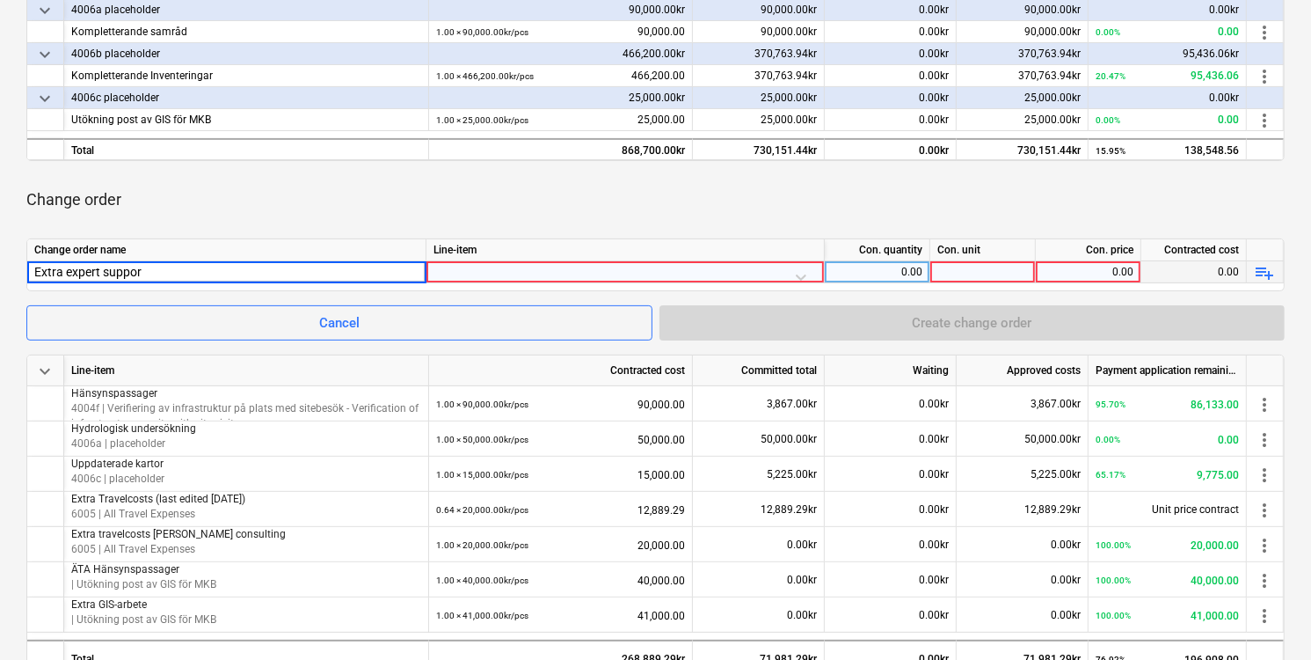
type input "Extra expert support"
click at [797, 277] on div at bounding box center [626, 276] width 384 height 31
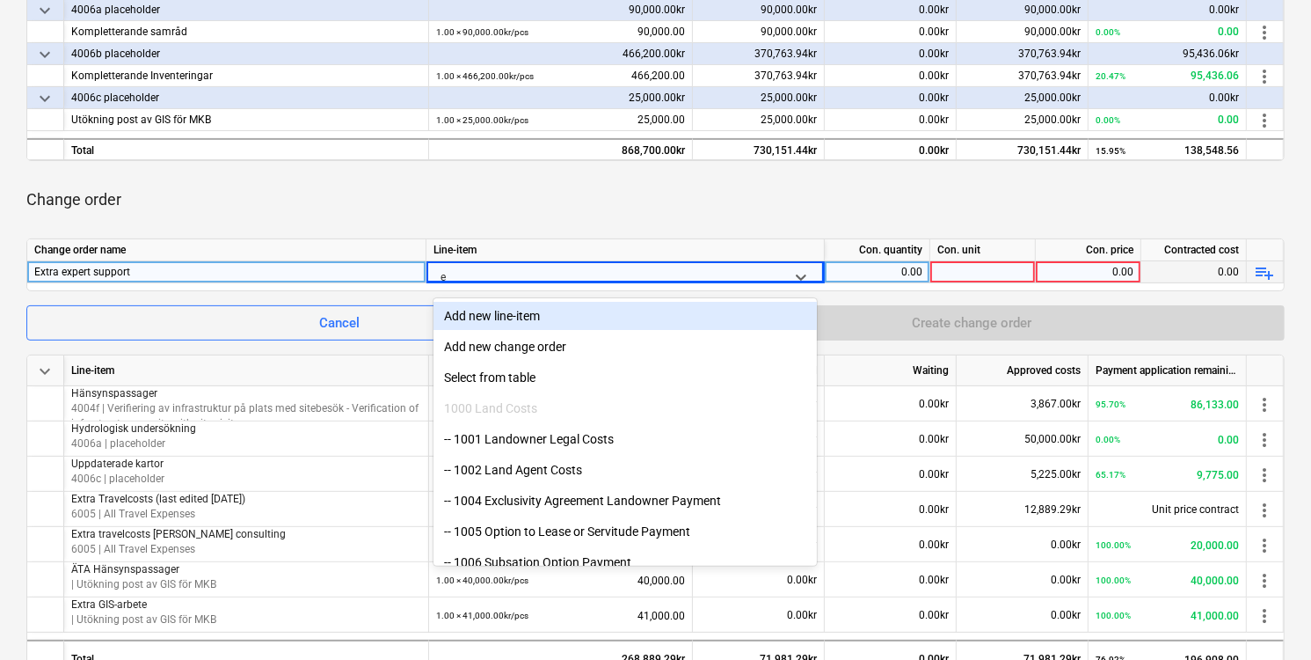
type input "ex"
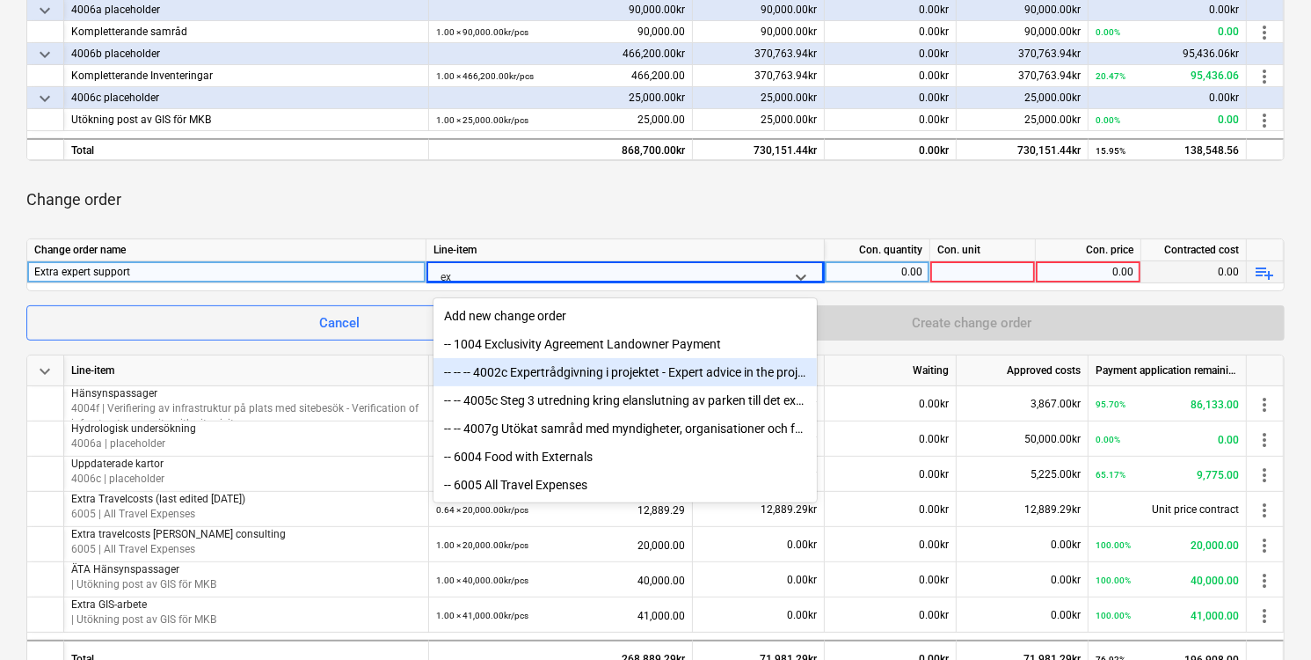
click at [730, 369] on div "-- -- -- 4002c Expertrådgivning i projektet - Expert advice in the project" at bounding box center [626, 372] width 384 height 28
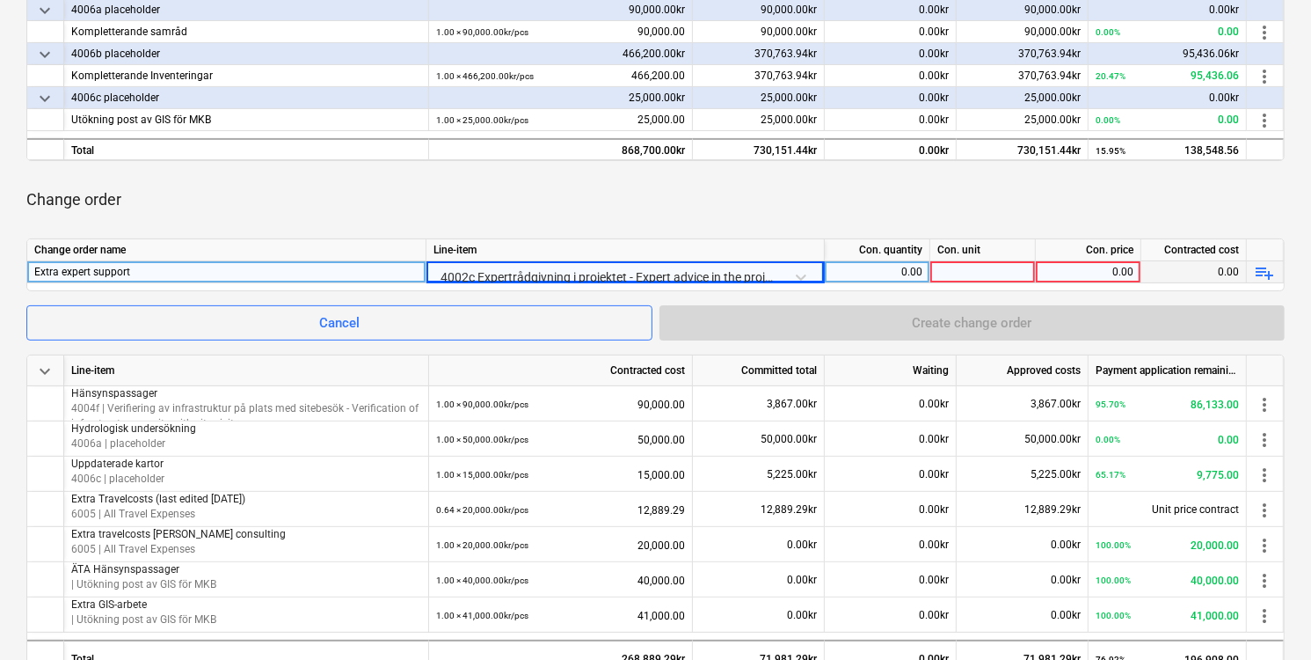
click at [916, 271] on div "0.00" at bounding box center [877, 272] width 91 height 22
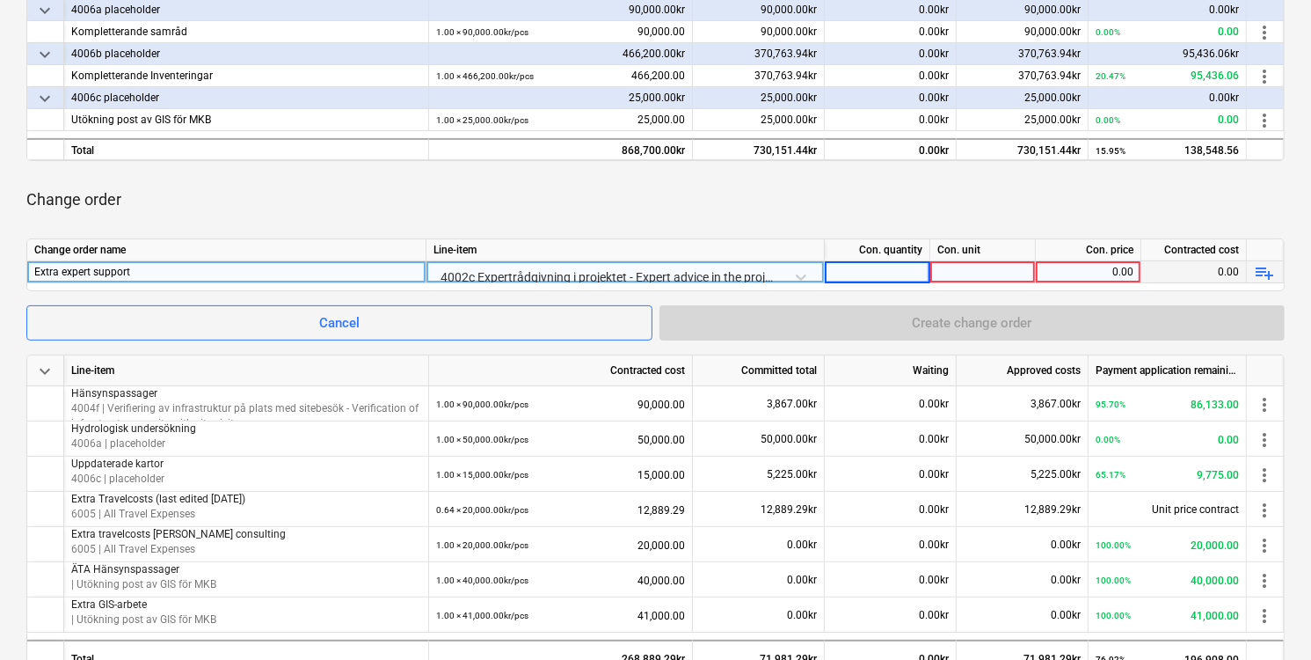
type input "1"
click at [988, 271] on div at bounding box center [984, 272] width 106 height 22
type input "pcs"
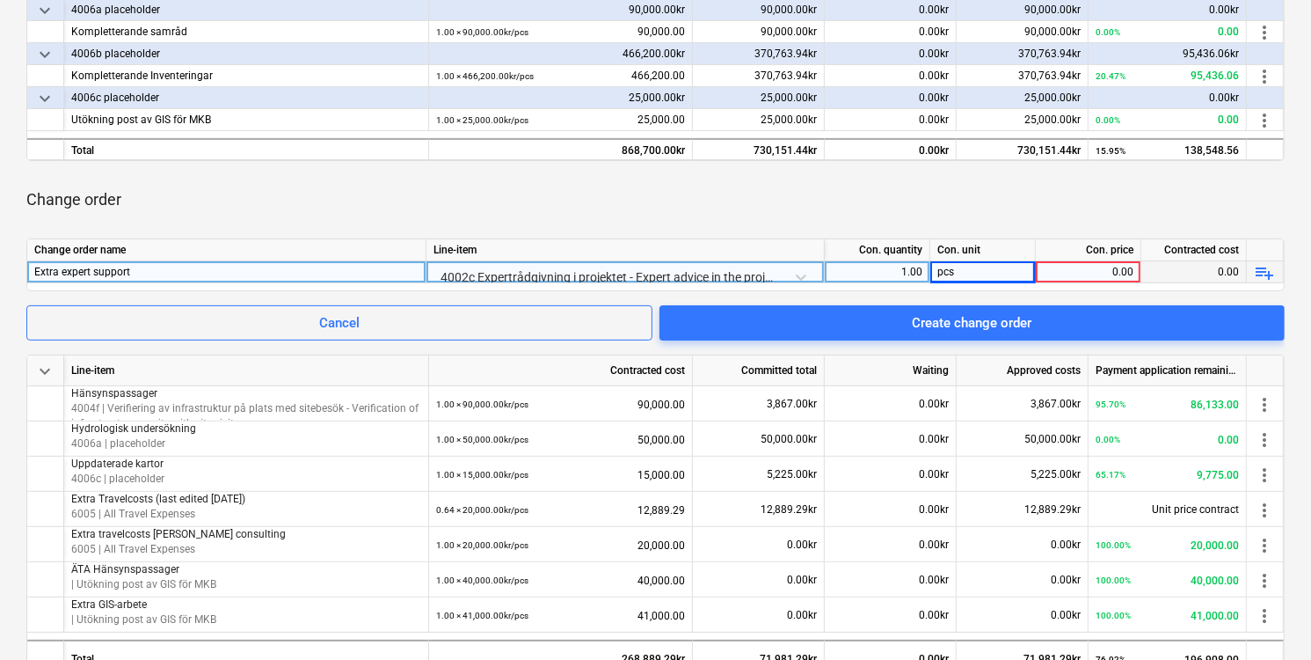
click at [1119, 273] on div "0.00" at bounding box center [1088, 272] width 91 height 22
type input "1"
type input "15000"
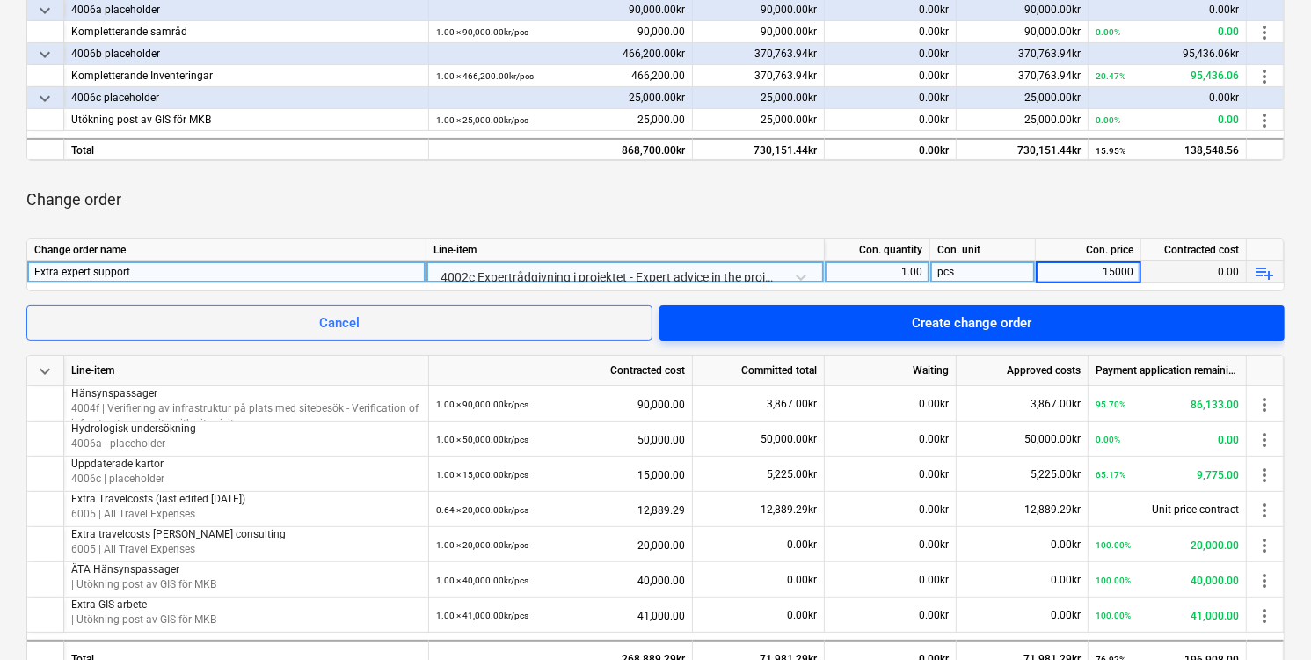
click at [996, 324] on div "Create change order" at bounding box center [972, 322] width 120 height 23
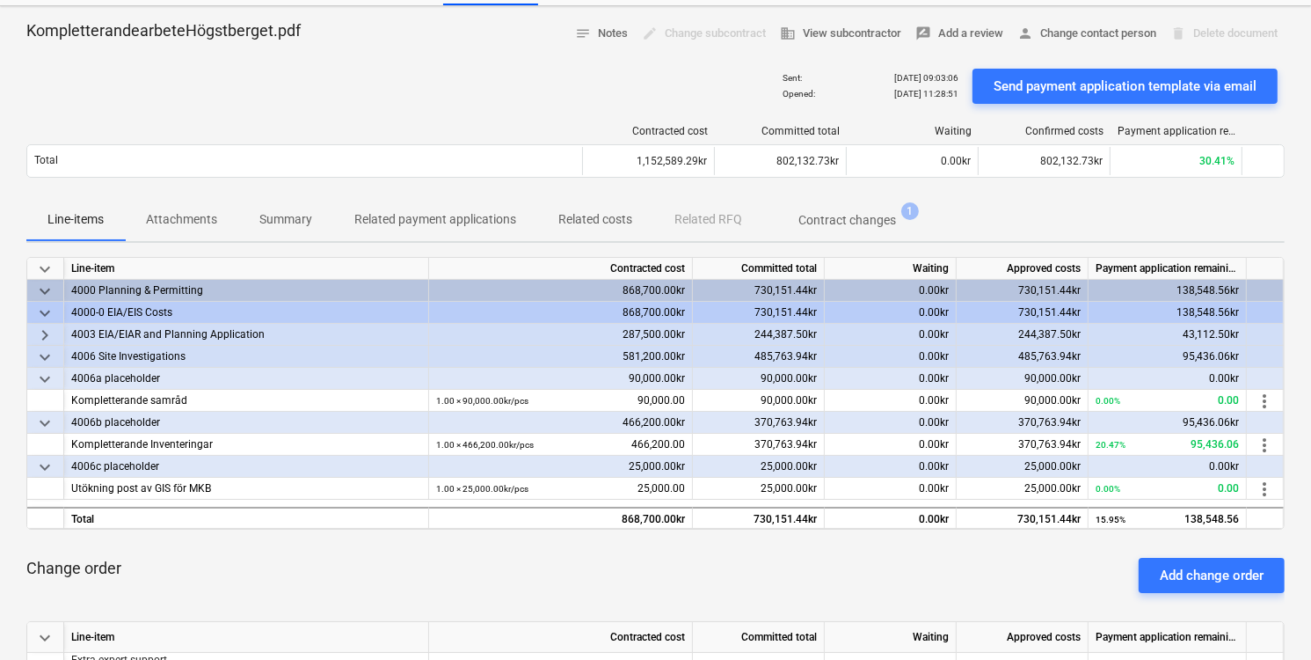
scroll to position [59, 0]
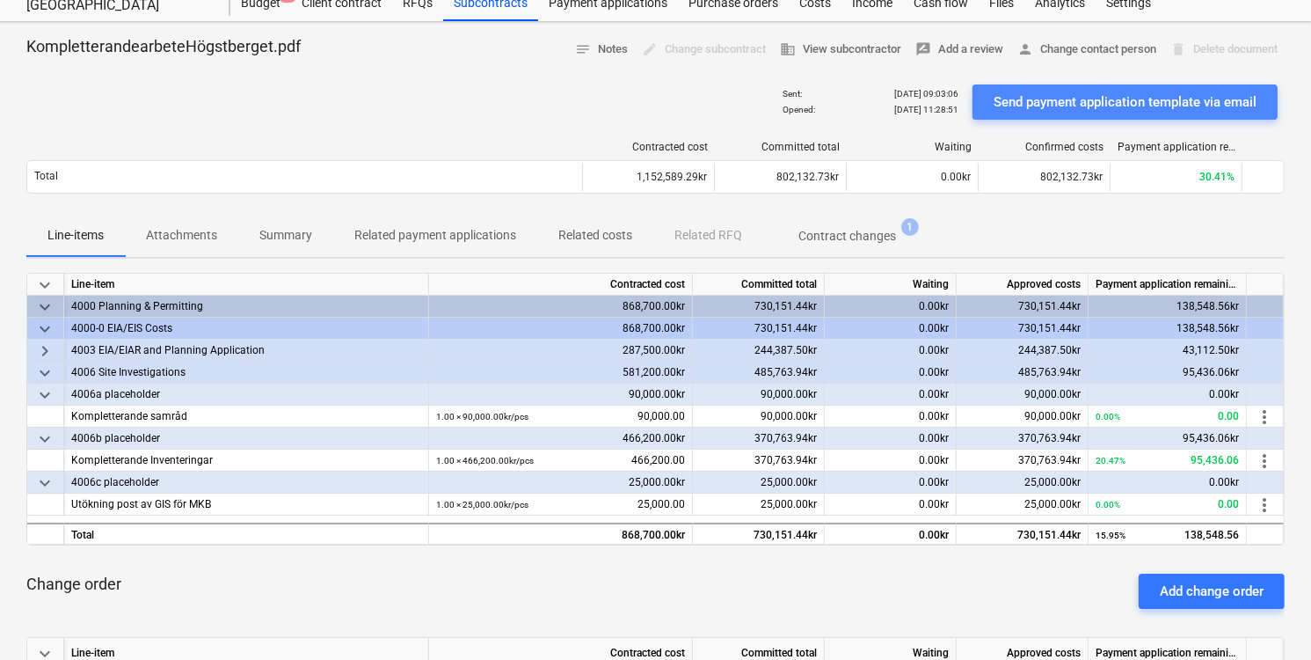
click at [1129, 93] on div "Send payment application template via email" at bounding box center [1125, 102] width 263 height 23
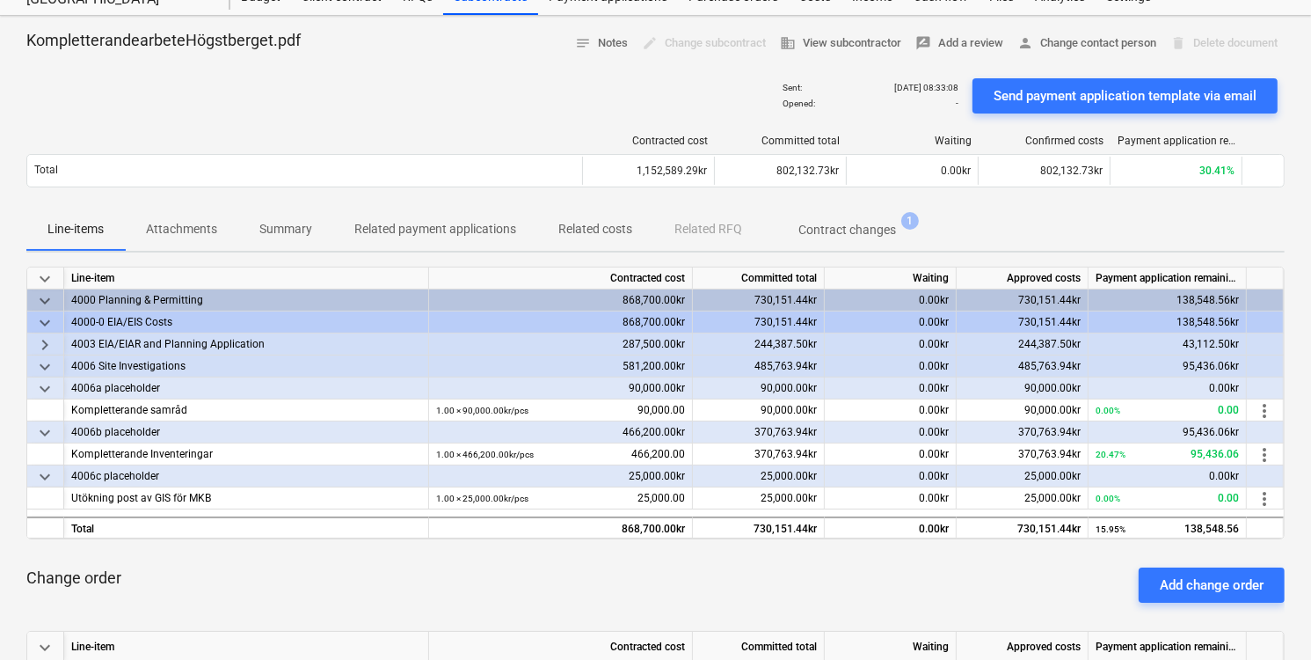
scroll to position [0, 0]
